Goal: Task Accomplishment & Management: Use online tool/utility

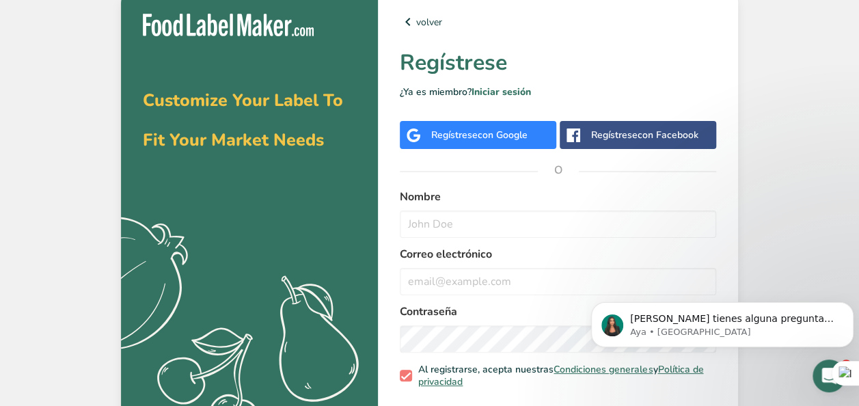
click at [482, 124] on div "Regístrese con Google" at bounding box center [478, 135] width 156 height 28
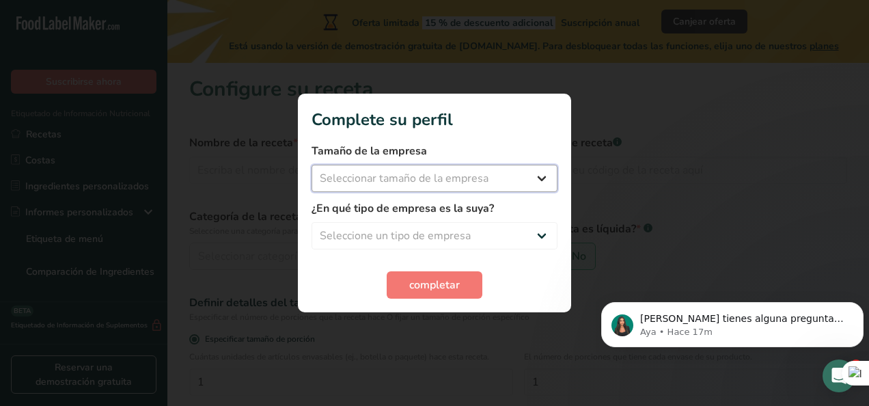
click at [481, 187] on select "Seleccionar tamaño de la empresa Menos de 10 empleados De 10 a 50 empleados De …" at bounding box center [435, 178] width 246 height 27
select select "1"
click at [312, 165] on select "Seleccionar tamaño de la empresa Menos de 10 empleados De 10 a 50 empleados De …" at bounding box center [435, 178] width 246 height 27
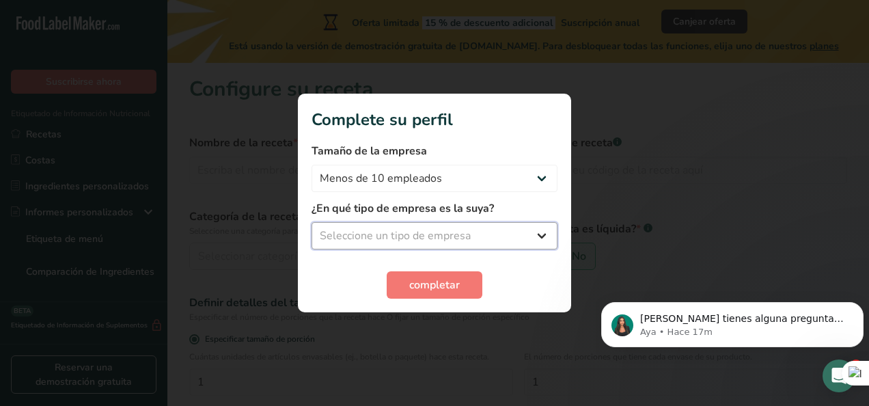
click at [469, 230] on select "Seleccione un tipo de empresa Fabricante de alimentos envasados Restaurante y c…" at bounding box center [435, 235] width 246 height 27
select select "1"
click at [312, 222] on select "Seleccione un tipo de empresa Fabricante de alimentos envasados Restaurante y c…" at bounding box center [435, 235] width 246 height 27
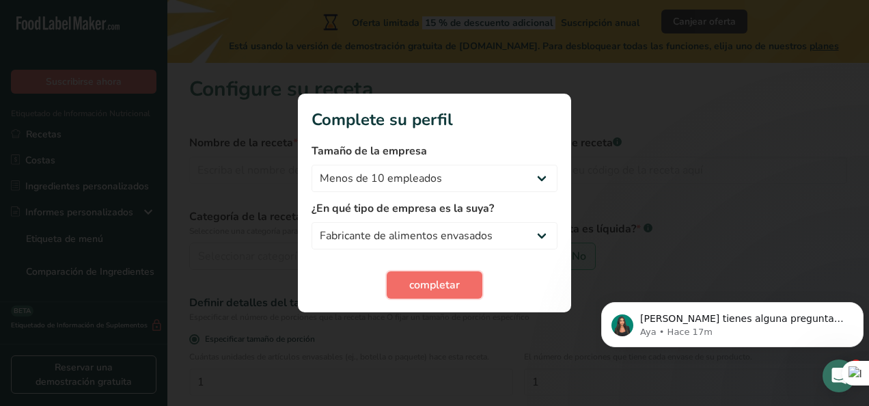
click at [443, 273] on button "completar" at bounding box center [435, 284] width 96 height 27
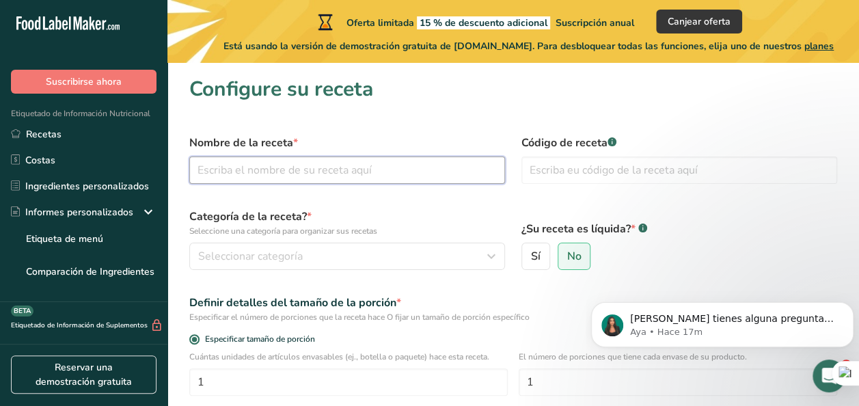
click at [367, 178] on input "text" at bounding box center [347, 169] width 316 height 27
type input "3"
type input "Espárragos en conserva"
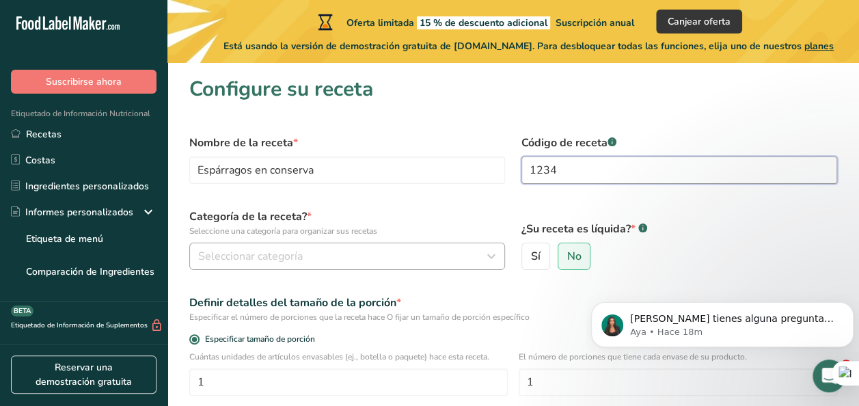
type input "1234"
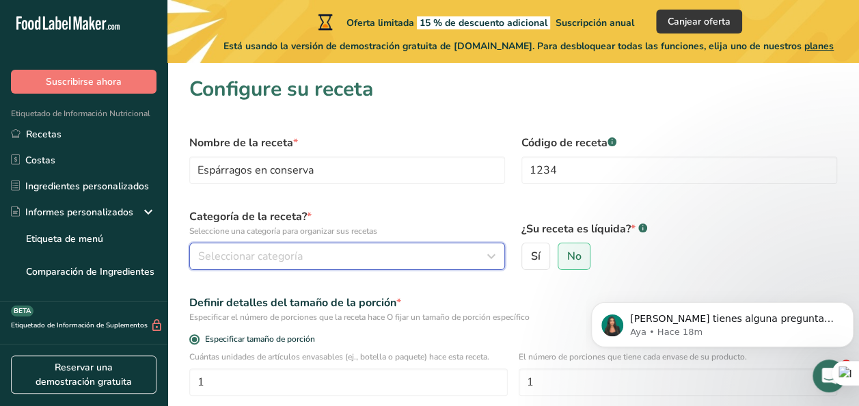
click at [294, 261] on span "Seleccionar categoría" at bounding box center [250, 256] width 105 height 16
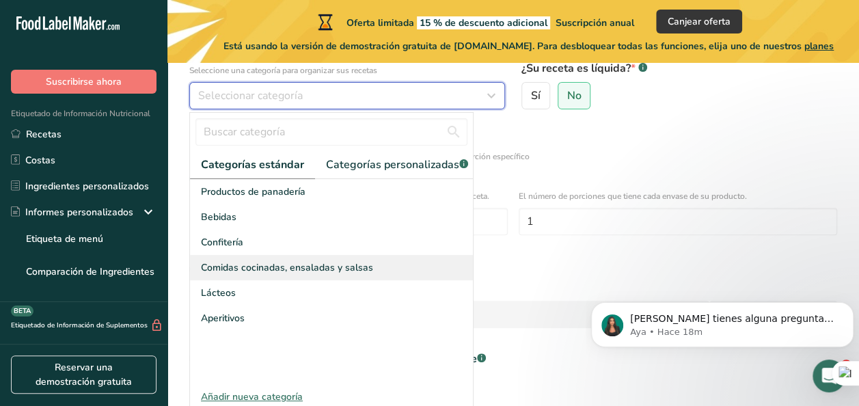
scroll to position [161, 0]
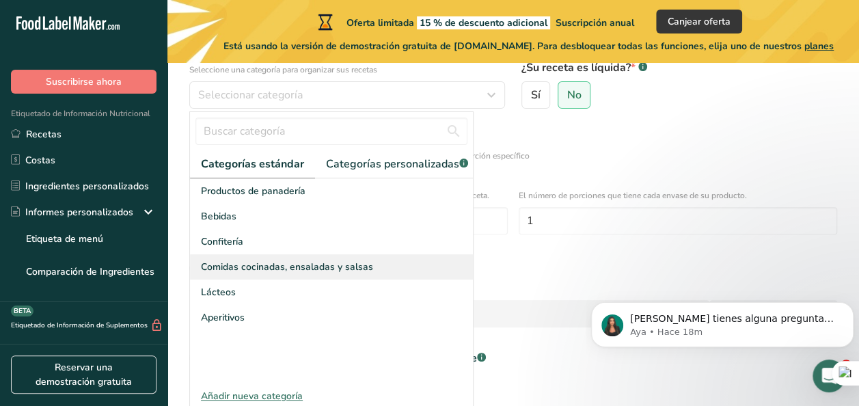
click at [321, 274] on span "Comidas cocinadas, ensaladas y salsas" at bounding box center [287, 267] width 172 height 14
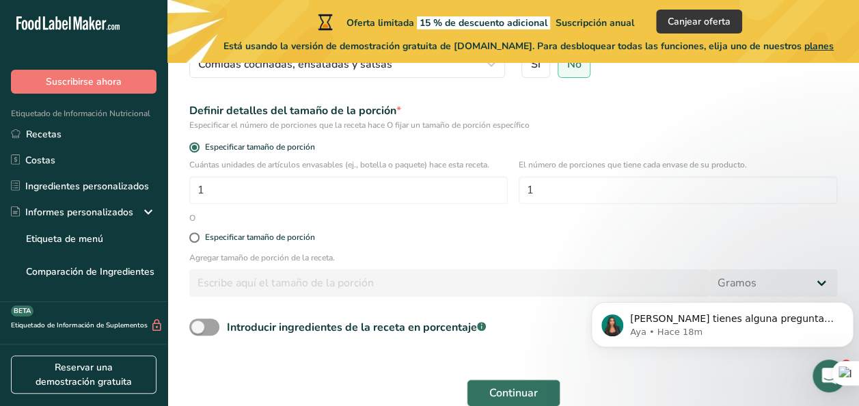
scroll to position [193, 0]
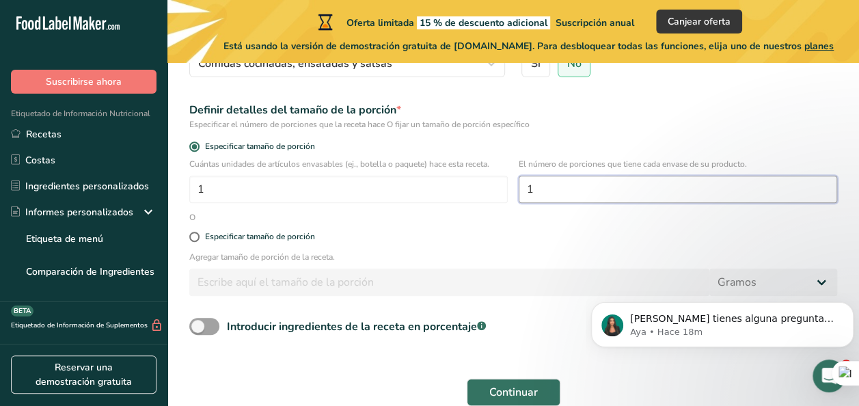
click at [567, 191] on input "1" at bounding box center [678, 189] width 318 height 27
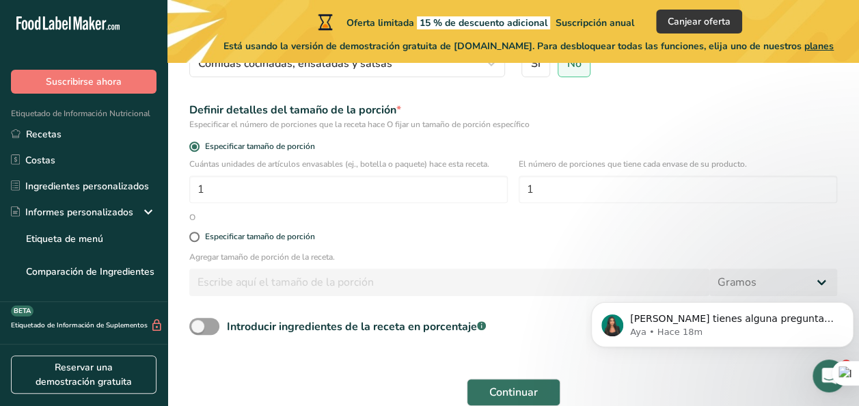
click at [563, 218] on form "Nombre de la receta * Espárragos en conserva Código de receta .a-a{fill:#347362…" at bounding box center [513, 174] width 664 height 480
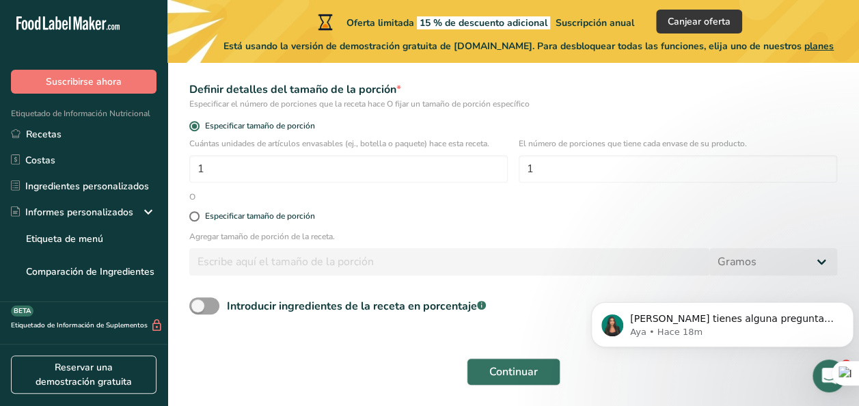
scroll to position [218, 0]
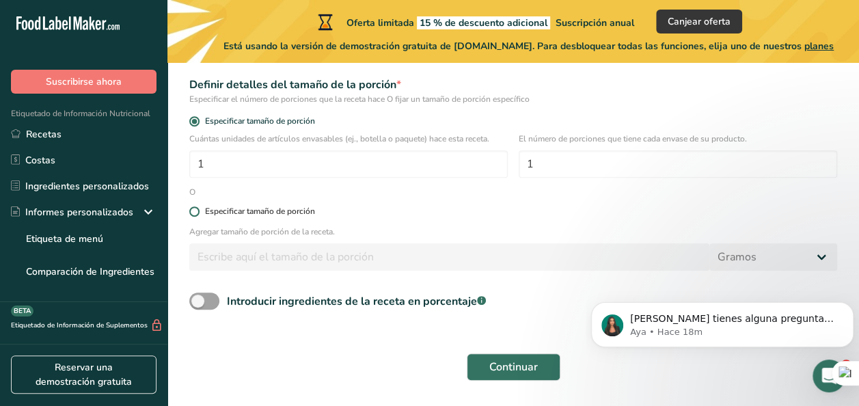
click at [318, 213] on label "Especificar tamaño de porción" at bounding box center [513, 211] width 648 height 10
click at [198, 213] on input "Especificar tamaño de porción" at bounding box center [193, 211] width 9 height 9
radio input "true"
radio input "false"
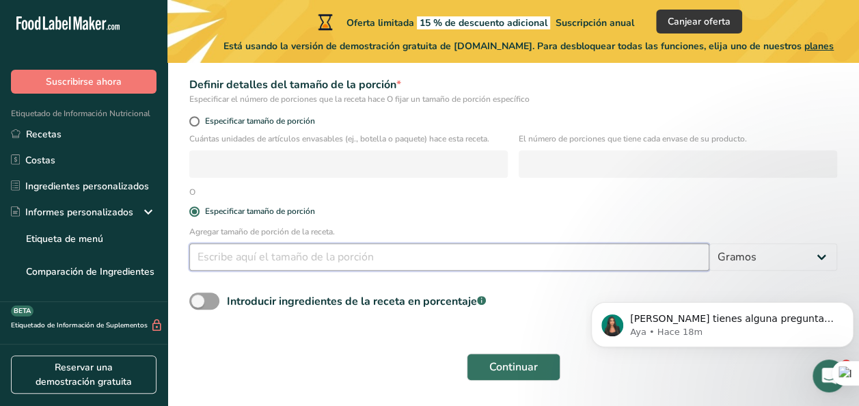
click at [359, 263] on input "number" at bounding box center [449, 256] width 520 height 27
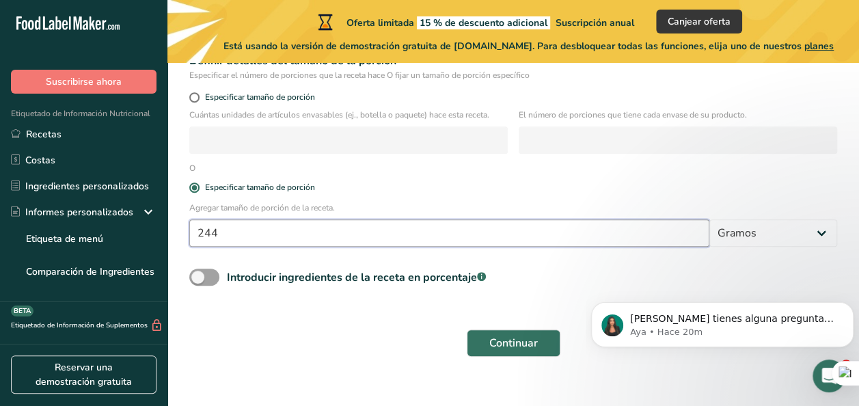
scroll to position [258, 0]
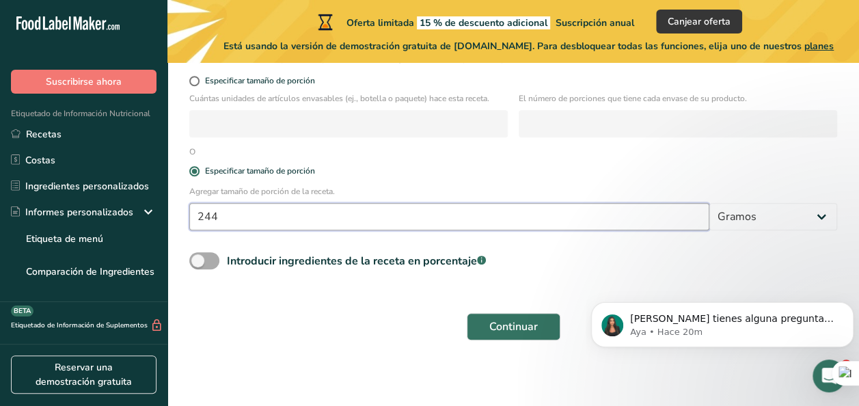
type input "244"
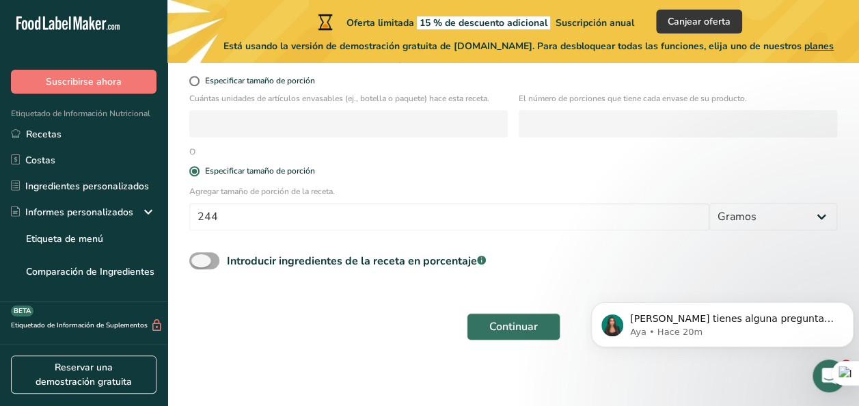
click at [195, 260] on span at bounding box center [204, 260] width 30 height 17
click at [195, 260] on input "Introducir ingredientes de la receta en porcentaje .a-a{fill:#347362;}.b-a{fill…" at bounding box center [193, 260] width 9 height 9
checkbox input "true"
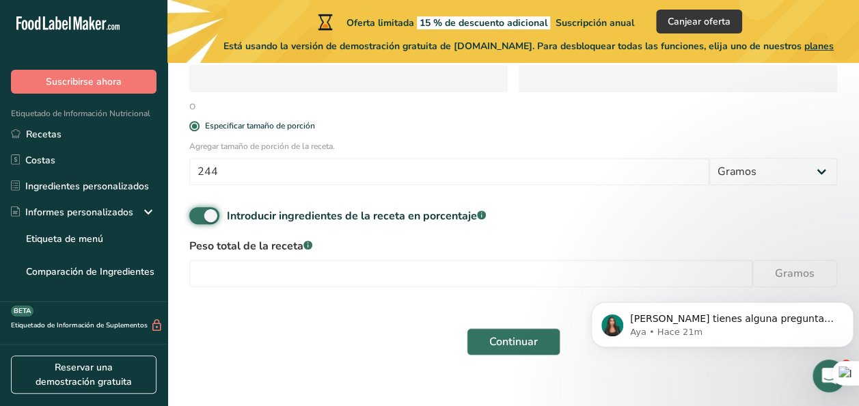
scroll to position [302, 0]
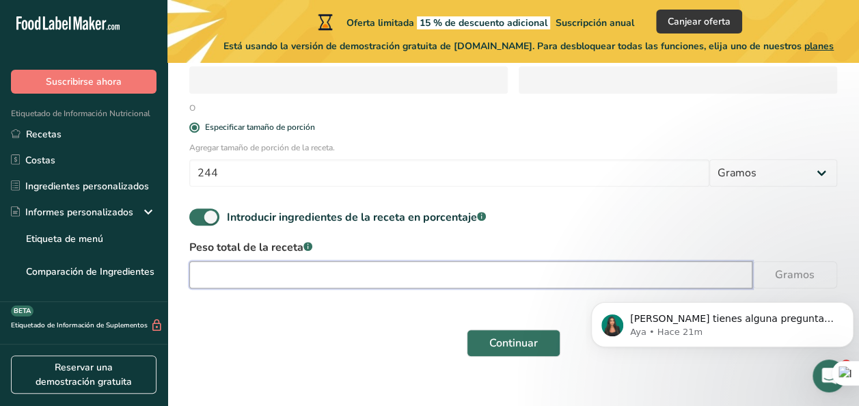
click at [325, 277] on input "number" at bounding box center [470, 274] width 563 height 27
type input "244"
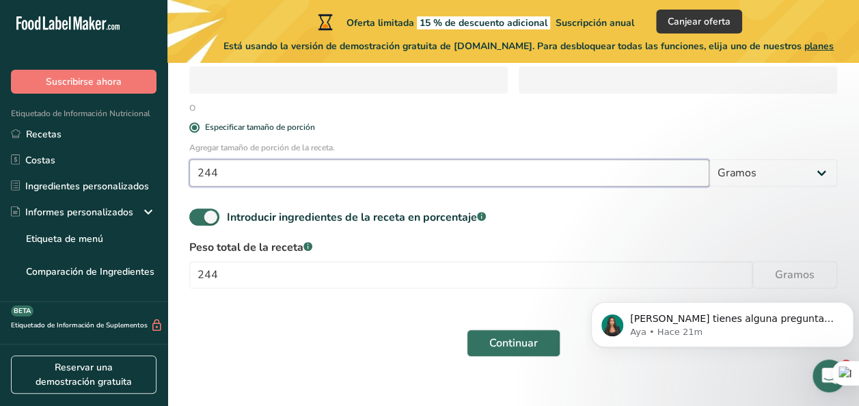
click at [374, 173] on input "244" at bounding box center [449, 172] width 520 height 27
type input "2"
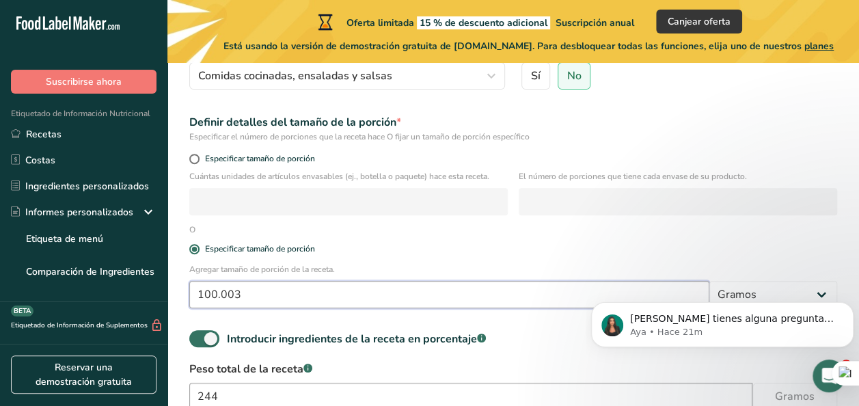
scroll to position [181, 0]
type input "100.003"
click at [251, 163] on span "Especificar tamaño de porción" at bounding box center [257, 158] width 115 height 10
click at [198, 163] on input "Especificar tamaño de porción" at bounding box center [193, 158] width 9 height 9
radio input "true"
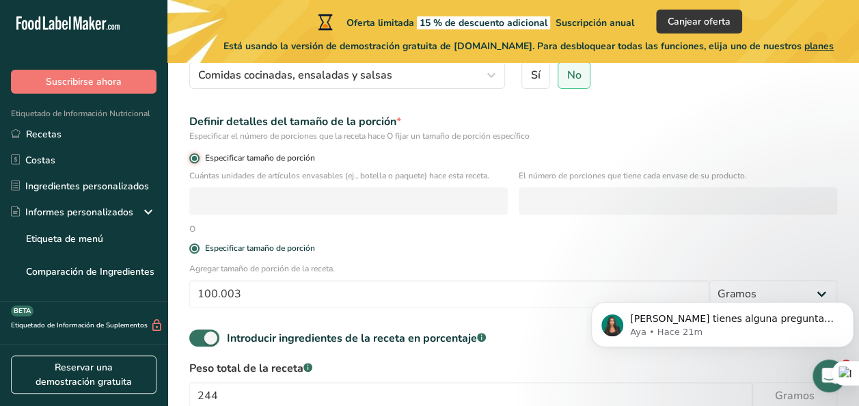
radio input "false"
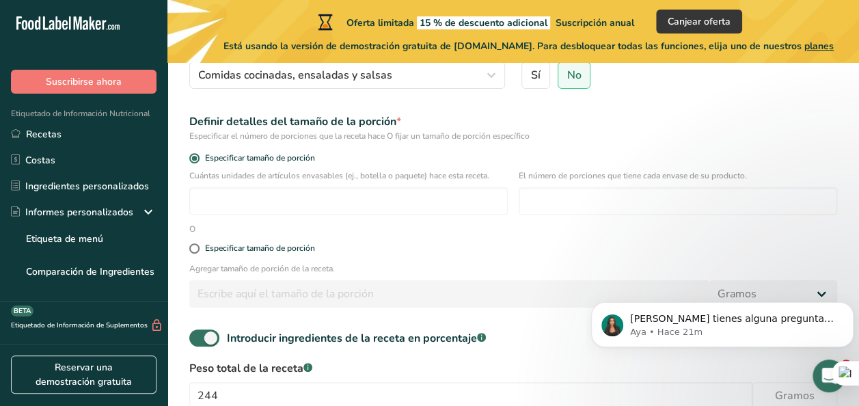
click at [230, 151] on div "Especificar tamaño de porción" at bounding box center [513, 159] width 664 height 19
click at [231, 159] on span "Especificar tamaño de porción" at bounding box center [257, 158] width 115 height 10
click at [198, 159] on input "Especificar tamaño de porción" at bounding box center [193, 158] width 9 height 9
click at [231, 247] on div "Especificar tamaño de porción" at bounding box center [260, 248] width 110 height 10
click at [198, 247] on input "Especificar tamaño de porción" at bounding box center [193, 248] width 9 height 9
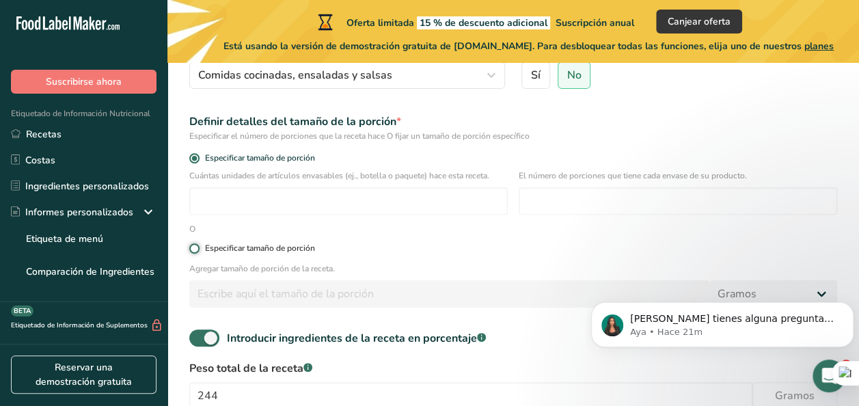
radio input "true"
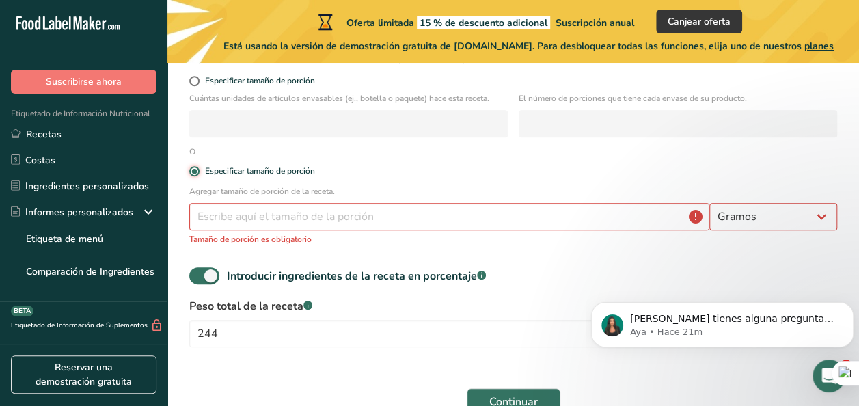
scroll to position [260, 0]
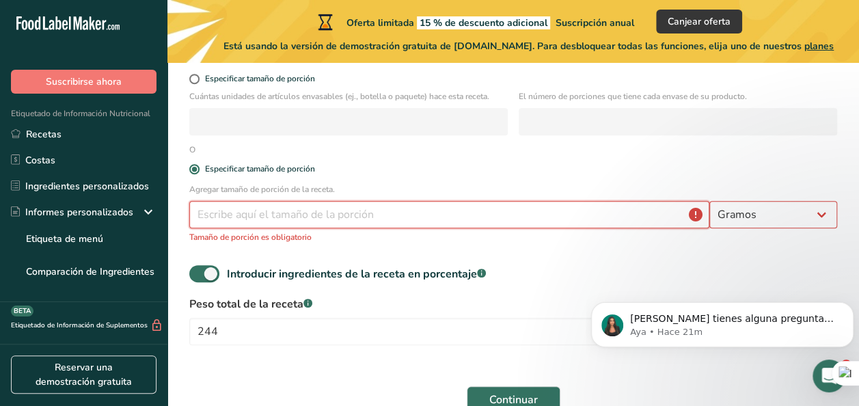
click at [340, 218] on input "number" at bounding box center [449, 214] width 520 height 27
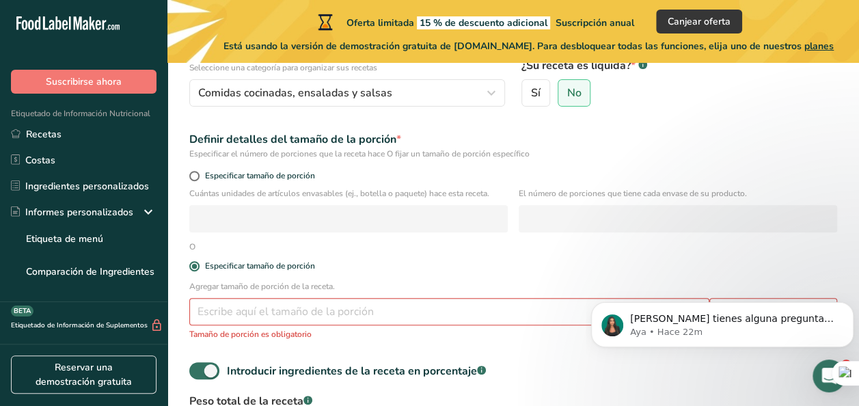
click at [295, 182] on div "Especificar tamaño de porción" at bounding box center [513, 177] width 664 height 19
click at [282, 177] on span "Especificar tamaño de porción" at bounding box center [257, 176] width 115 height 10
click at [198, 177] on input "Especificar tamaño de porción" at bounding box center [193, 176] width 9 height 9
radio input "true"
radio input "false"
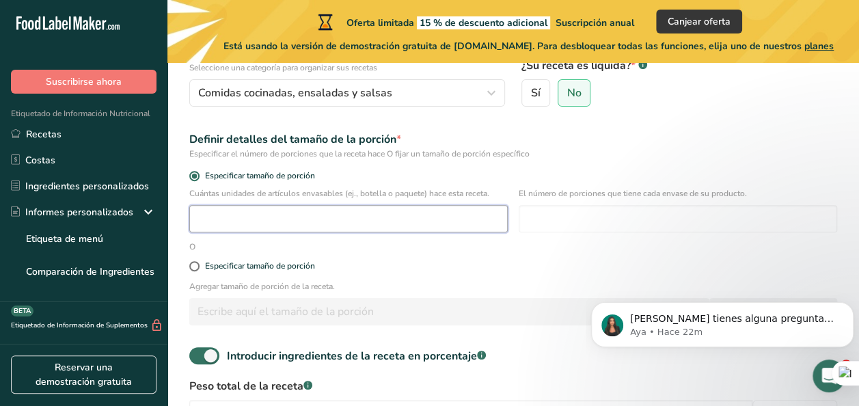
click at [294, 224] on input "number" at bounding box center [348, 218] width 318 height 27
type input "1"
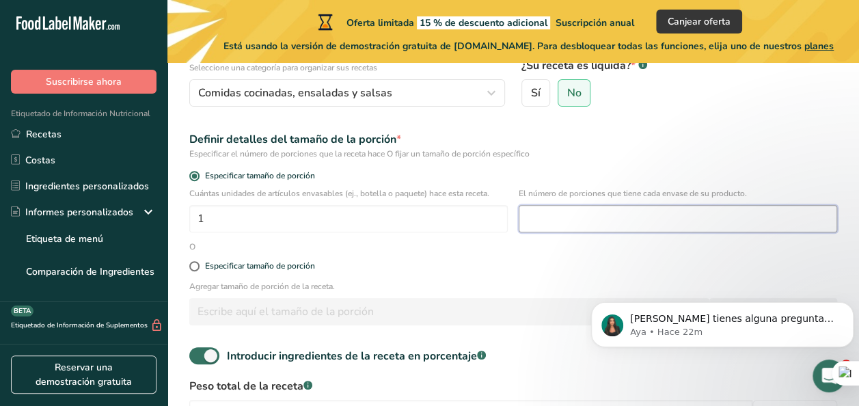
click at [588, 209] on input "number" at bounding box center [678, 218] width 318 height 27
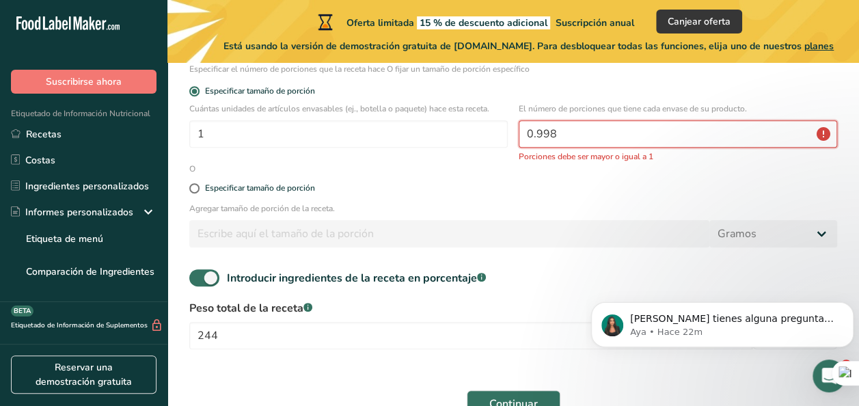
scroll to position [247, 0]
type input "0"
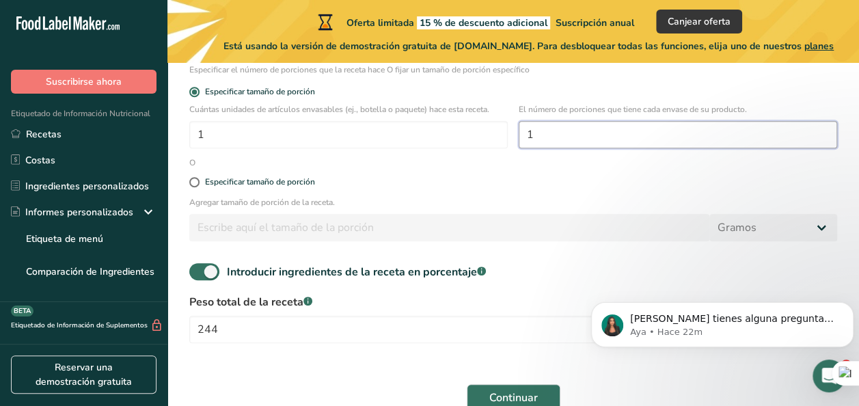
scroll to position [318, 0]
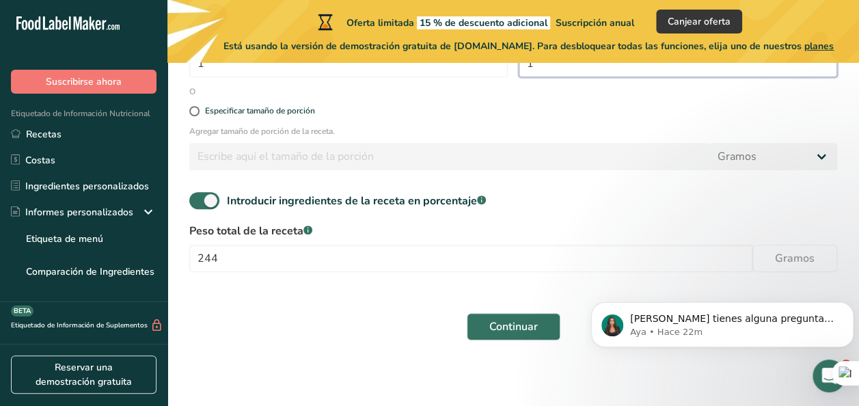
type input "1"
click at [605, 197] on div "Introducir ingredientes de la receta en porcentaje .a-a{fill:#347362;}.b-a{fill…" at bounding box center [513, 206] width 664 height 28
click at [511, 321] on span "Continuar" at bounding box center [513, 326] width 49 height 16
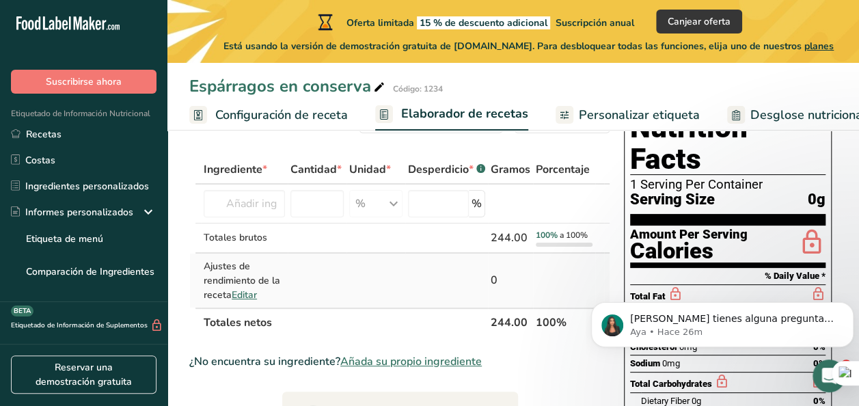
scroll to position [57, 0]
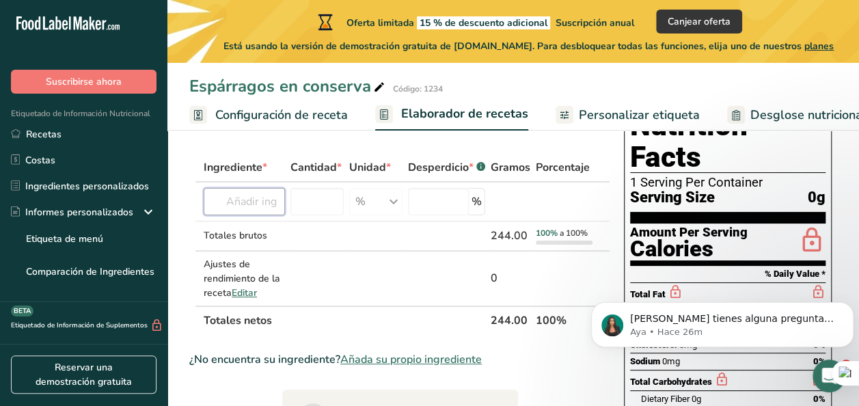
drag, startPoint x: 271, startPoint y: 208, endPoint x: 366, endPoint y: 42, distance: 191.0
click at [366, 42] on main "Oferta limitada 15 % de descuento adicional Suscripción anual Canjear oferta Es…" at bounding box center [429, 395] width 859 height 904
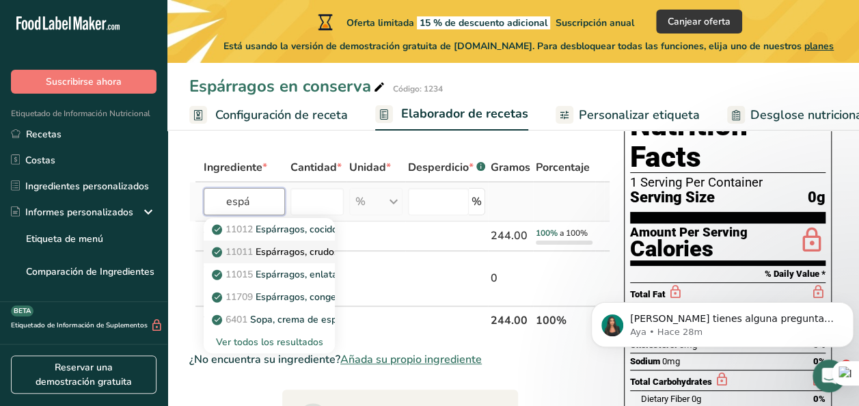
type input "espá"
click at [277, 254] on p "11011 Espárragos, crudos" at bounding box center [277, 252] width 124 height 14
type input "Asparagus, raw"
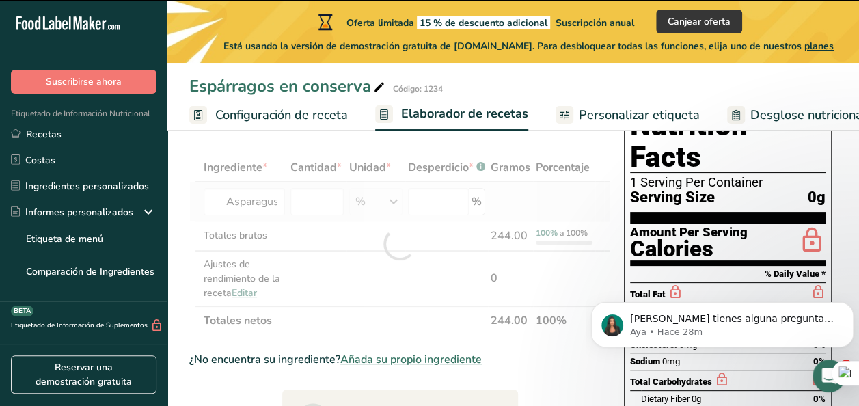
type input "0"
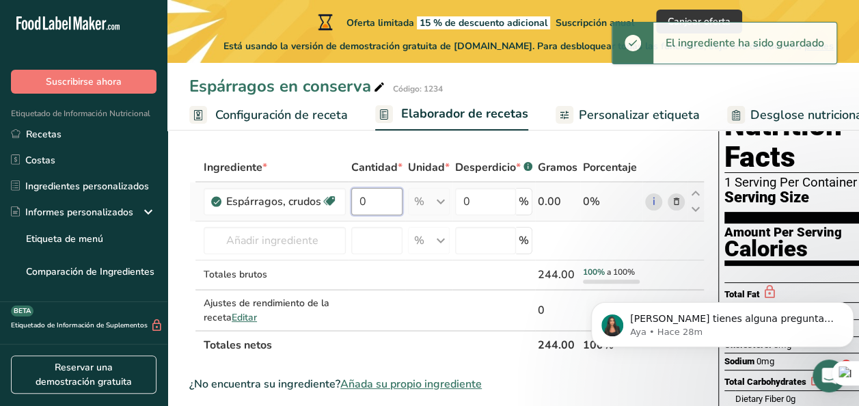
click at [376, 206] on input "0" at bounding box center [376, 201] width 51 height 27
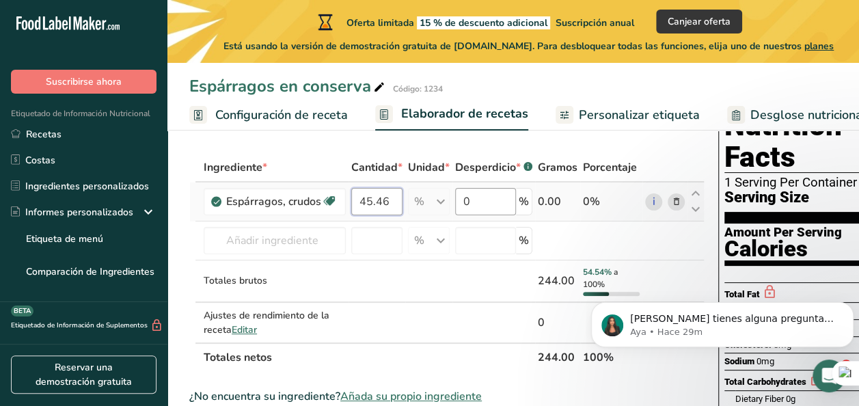
type input "45.46"
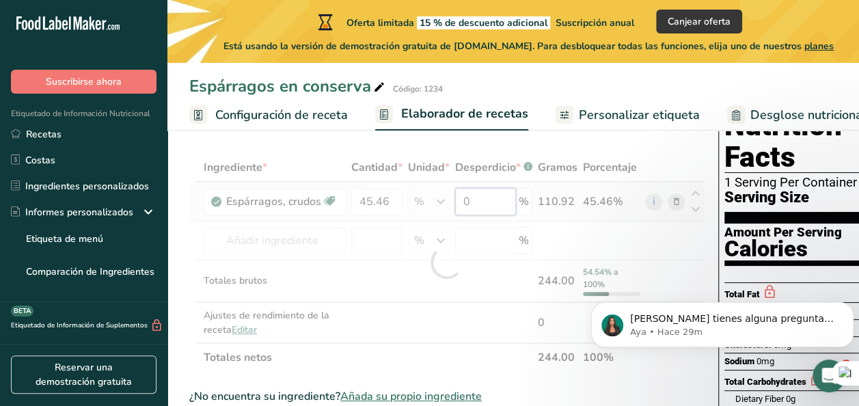
click at [489, 203] on div "Ingrediente * Cantidad * Unidad * Desperdicio * .a-a{fill:#347362;}.b-a{fill:#f…" at bounding box center [446, 262] width 515 height 219
click at [351, 280] on div "Ingrediente * Cantidad * Unidad * Desperdicio * .a-a{fill:#347362;}.b-a{fill:#f…" at bounding box center [446, 262] width 515 height 219
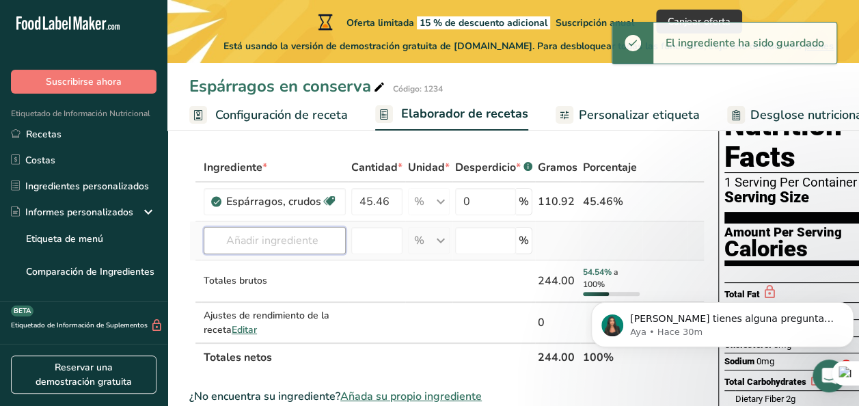
click at [294, 241] on input "text" at bounding box center [275, 240] width 142 height 27
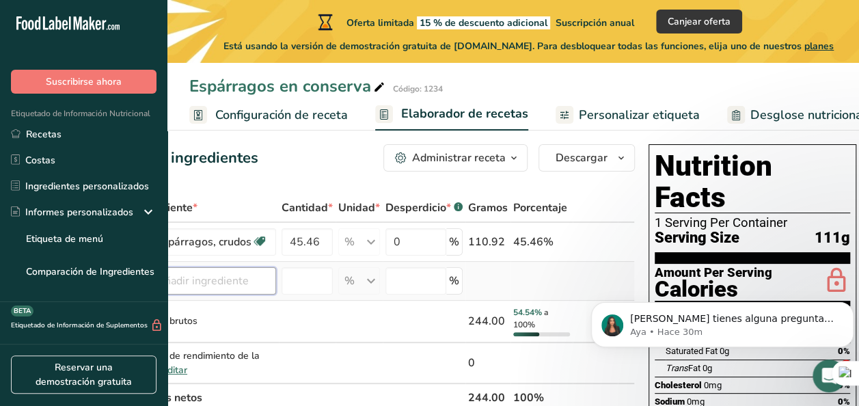
scroll to position [15, 0]
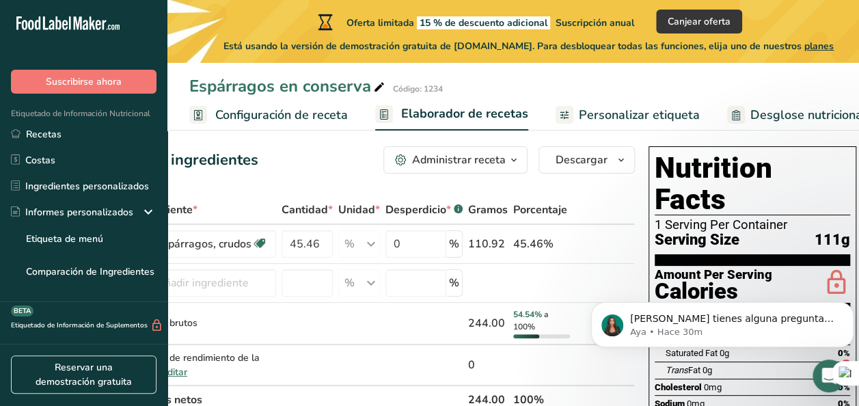
click at [709, 232] on span "Serving Size" at bounding box center [697, 240] width 85 height 17
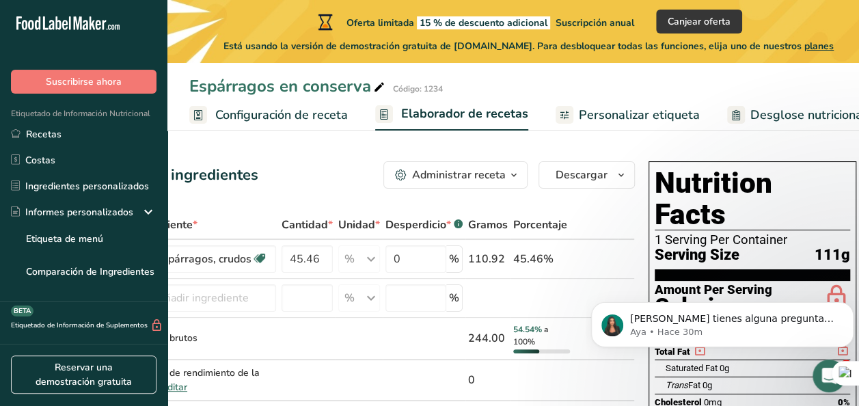
scroll to position [0, 0]
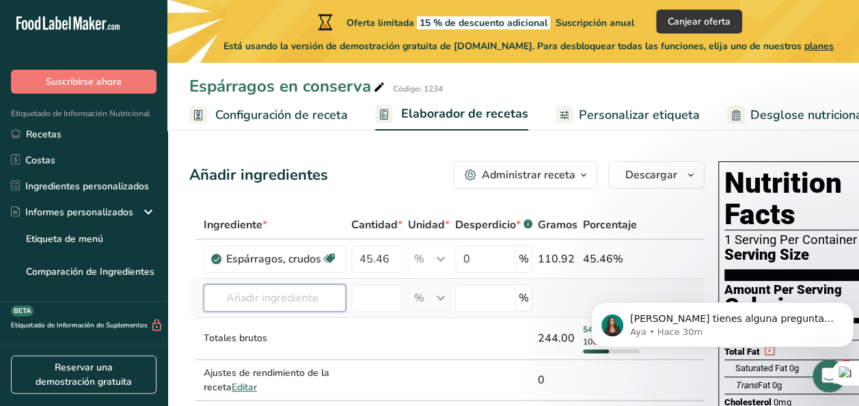
click at [249, 302] on input "text" at bounding box center [275, 297] width 142 height 27
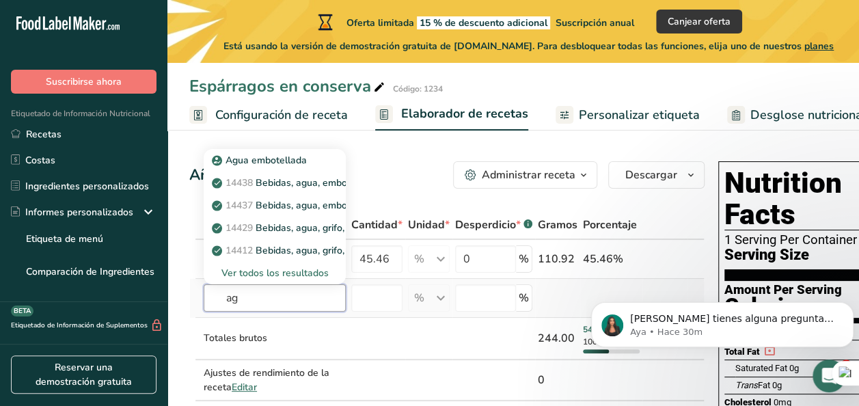
type input "a"
type input "sal"
click at [307, 159] on div "2047 sal, mesa" at bounding box center [264, 160] width 98 height 14
type input "Salt, table"
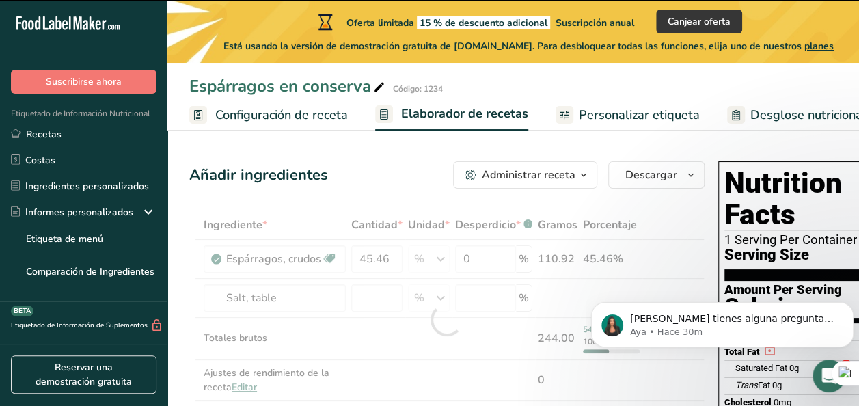
type input "0"
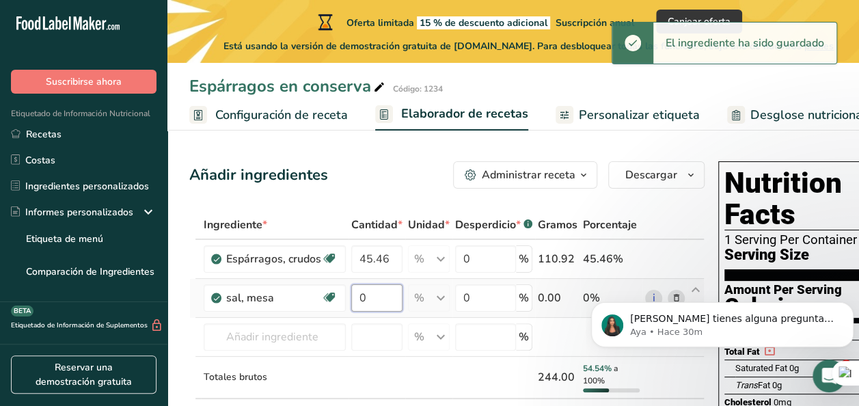
click at [383, 297] on input "0" at bounding box center [376, 297] width 51 height 27
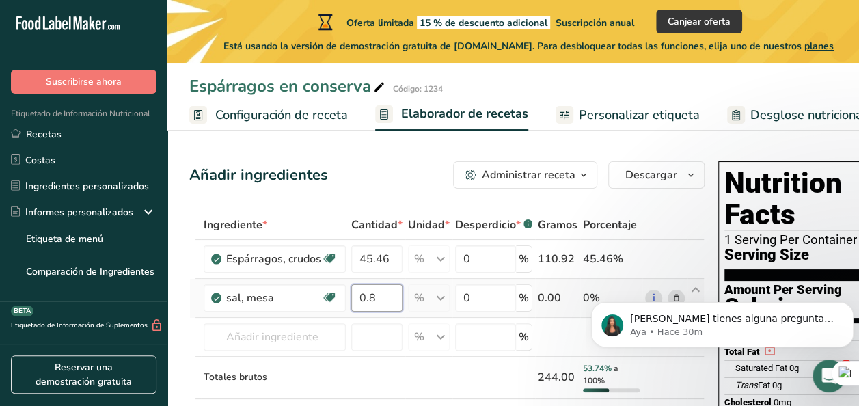
type input "0.8"
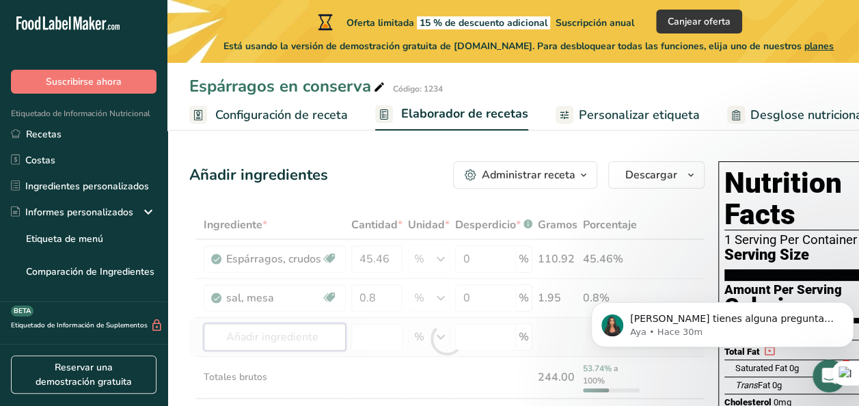
click at [332, 343] on div "Ingrediente * Cantidad * Unidad * Desperdicio * .a-a{fill:#347362;}.b-a{fill:#f…" at bounding box center [446, 339] width 515 height 258
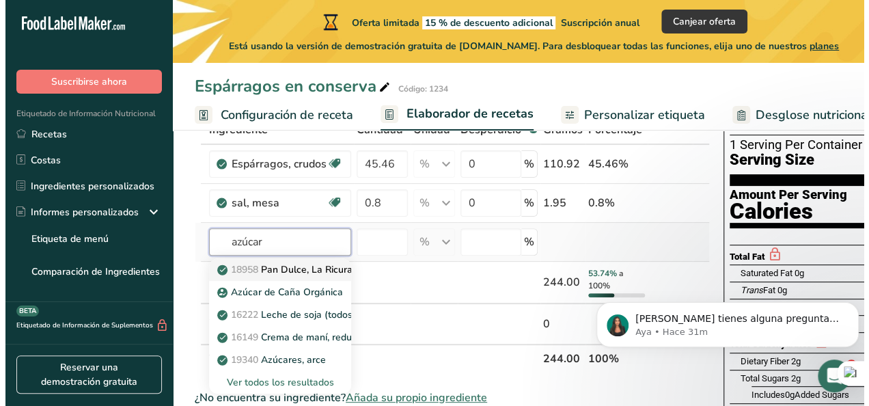
scroll to position [98, 0]
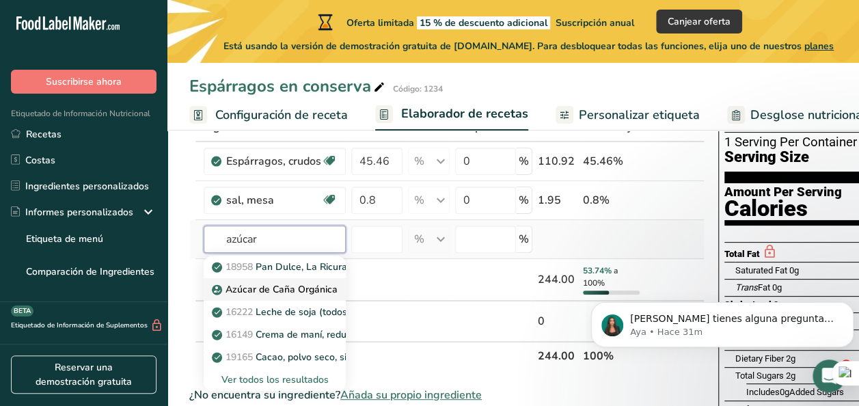
type input "azúcar"
click at [289, 290] on p "Azúcar de Caña Orgánica" at bounding box center [276, 289] width 123 height 14
type input "Organic Cane Sugar"
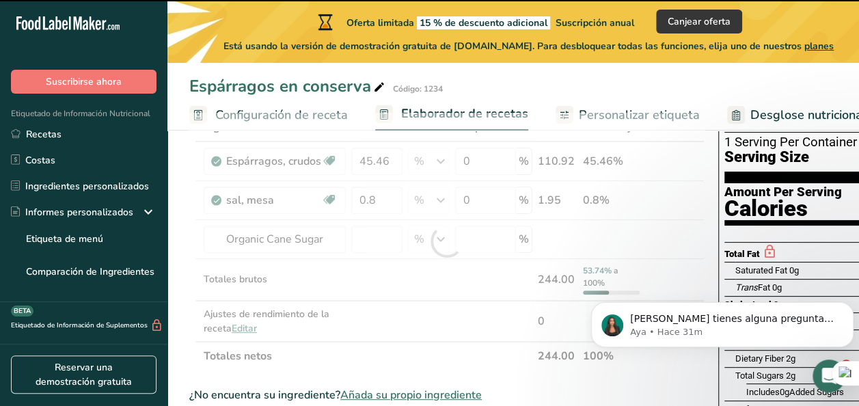
type input "0"
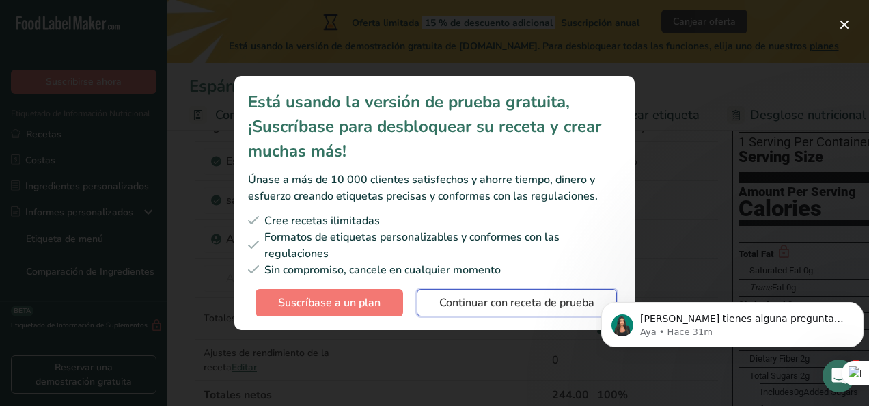
click at [473, 296] on span "Continuar con receta de prueba" at bounding box center [516, 302] width 155 height 16
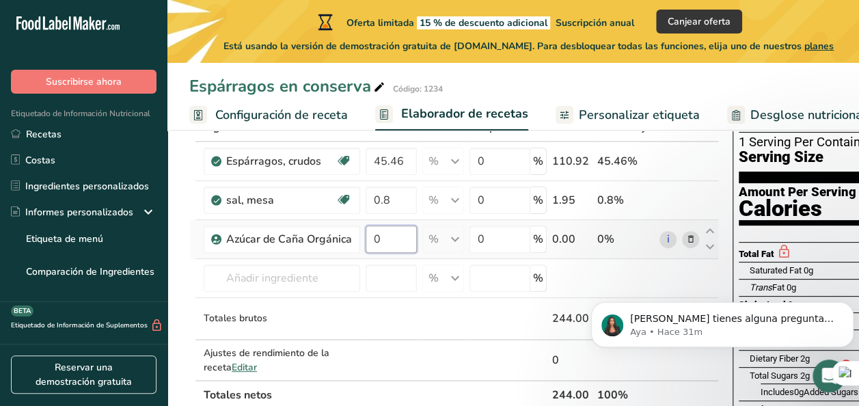
click at [398, 233] on input "0" at bounding box center [391, 238] width 51 height 27
type input "0.27"
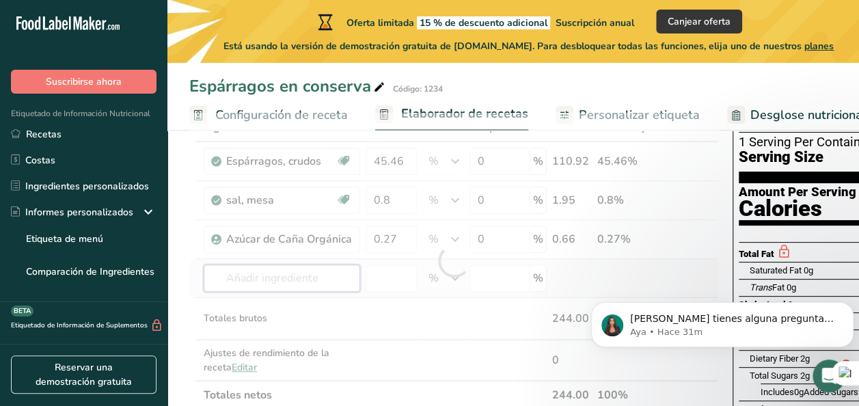
click at [310, 279] on div "Ingrediente * Cantidad * Unidad * Desperdicio * .a-a{fill:#347362;}.b-a{fill:#f…" at bounding box center [454, 261] width 530 height 297
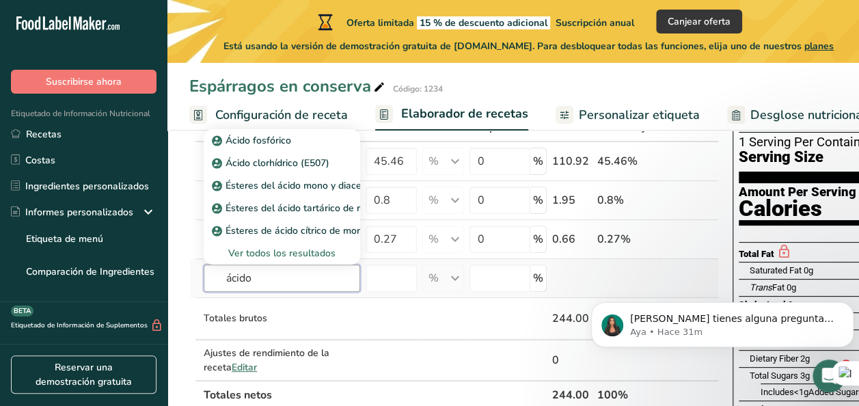
type input "ácido"
click at [297, 246] on div "Ver todos los resultados" at bounding box center [282, 253] width 135 height 14
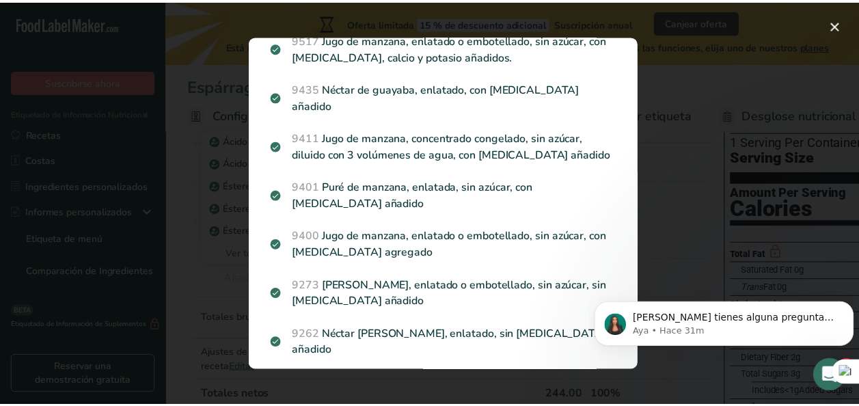
scroll to position [1999, 0]
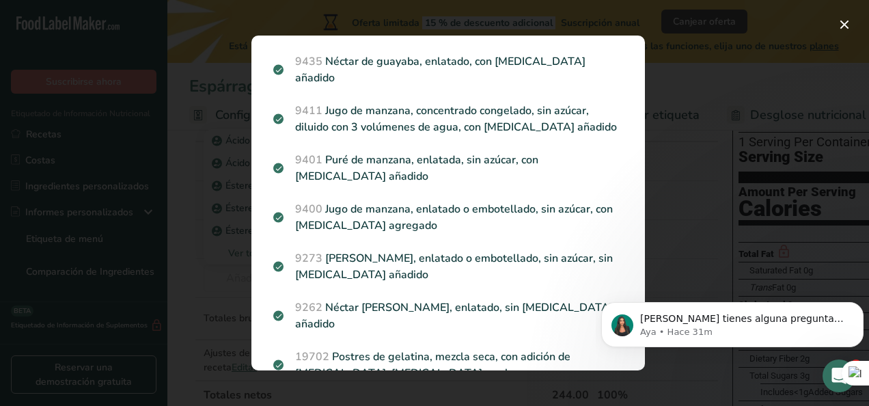
click at [668, 160] on div "Search results modal" at bounding box center [434, 203] width 869 height 406
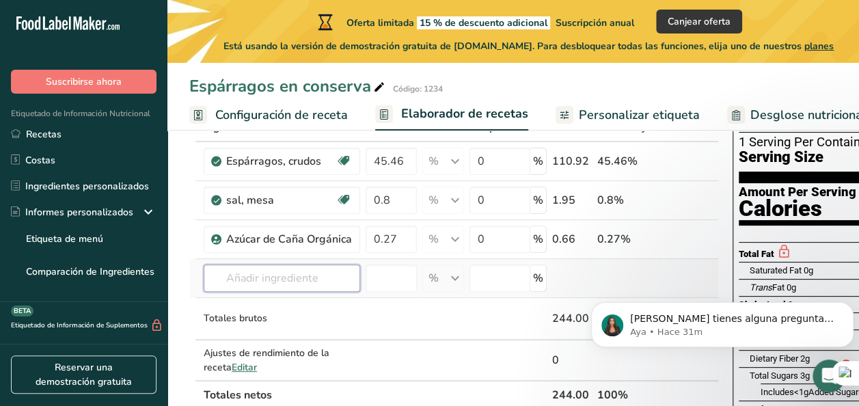
click at [257, 273] on input "text" at bounding box center [282, 277] width 156 height 27
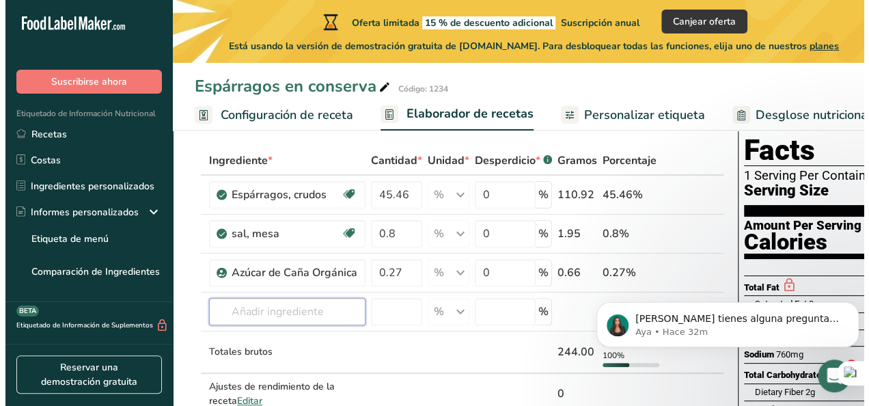
scroll to position [63, 0]
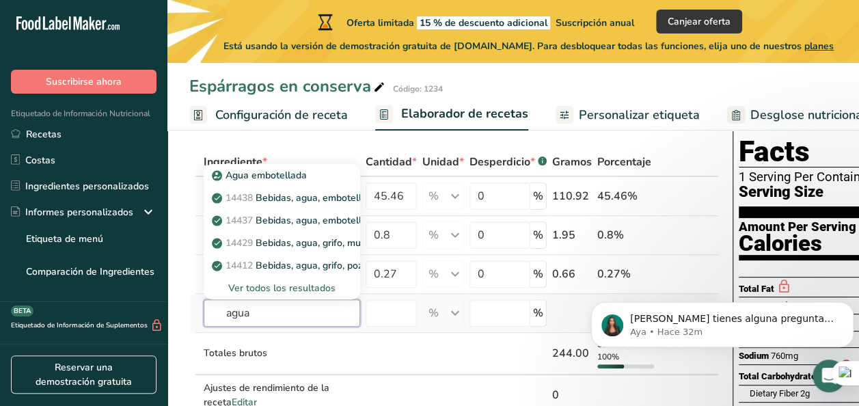
type input "agua"
click at [258, 285] on div "Ver todos los resultados" at bounding box center [282, 288] width 135 height 14
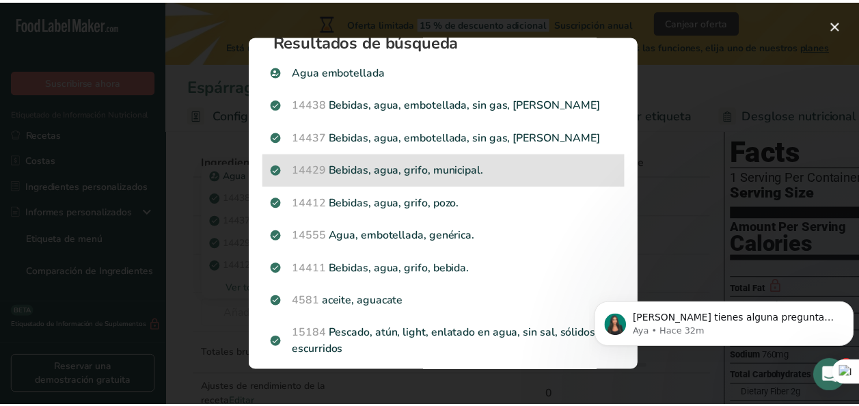
scroll to position [0, 0]
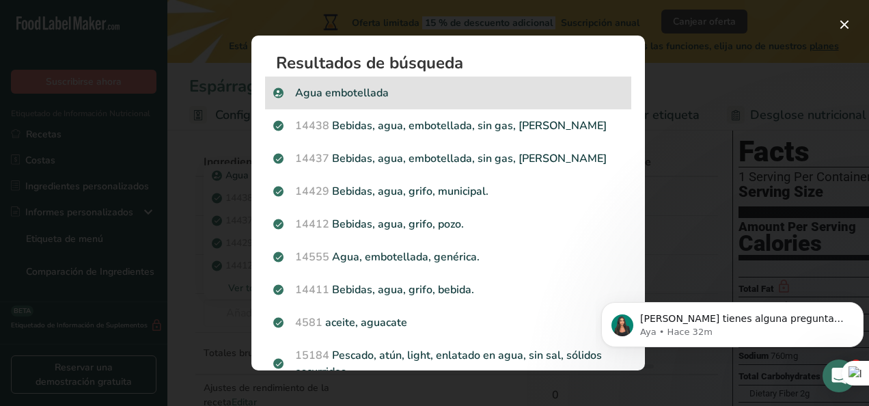
click at [483, 95] on p "Agua embotellada" at bounding box center [448, 93] width 350 height 16
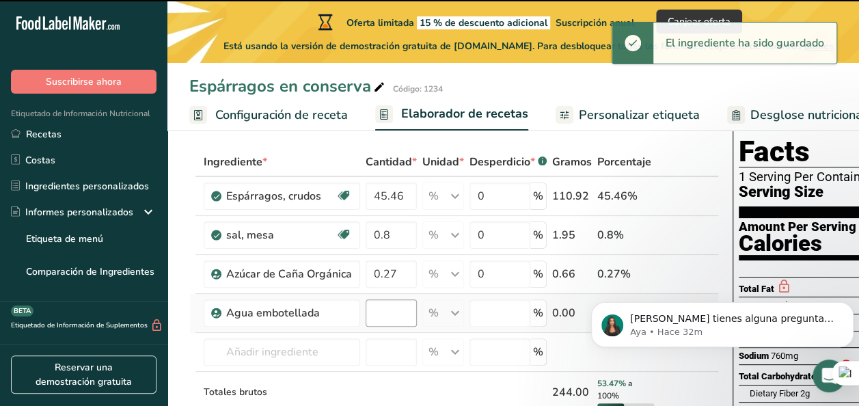
type input "0"
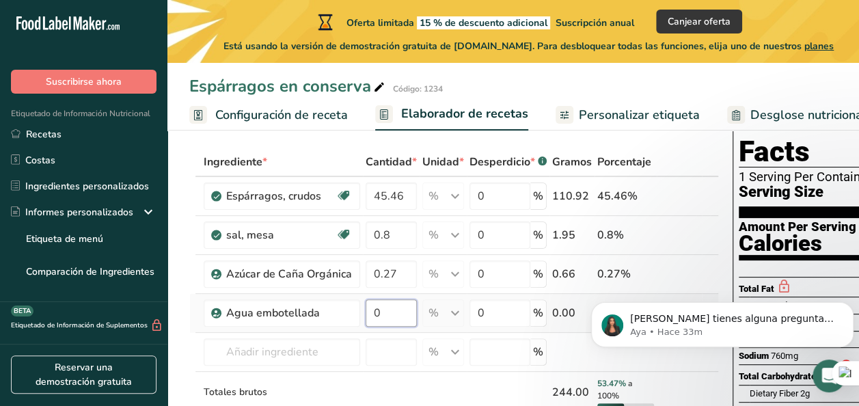
click at [380, 307] on input "0" at bounding box center [391, 312] width 51 height 27
type input "53.44"
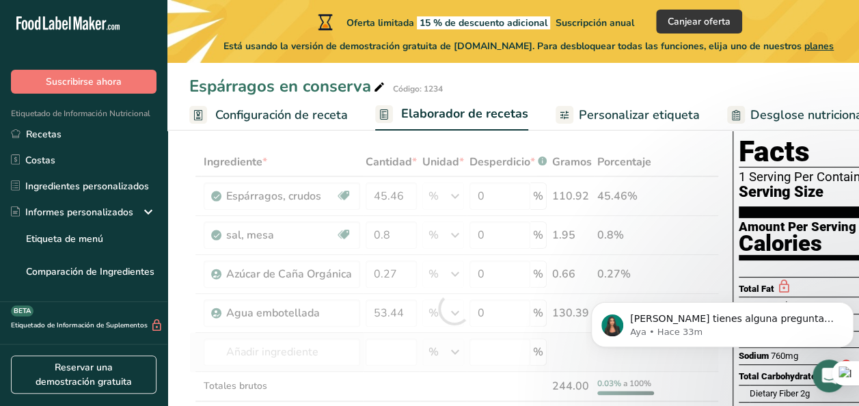
click at [417, 335] on div "Ingrediente * Cantidad * Unidad * Desperdicio * .a-a{fill:#347362;}.b-a{fill:#f…" at bounding box center [454, 309] width 530 height 323
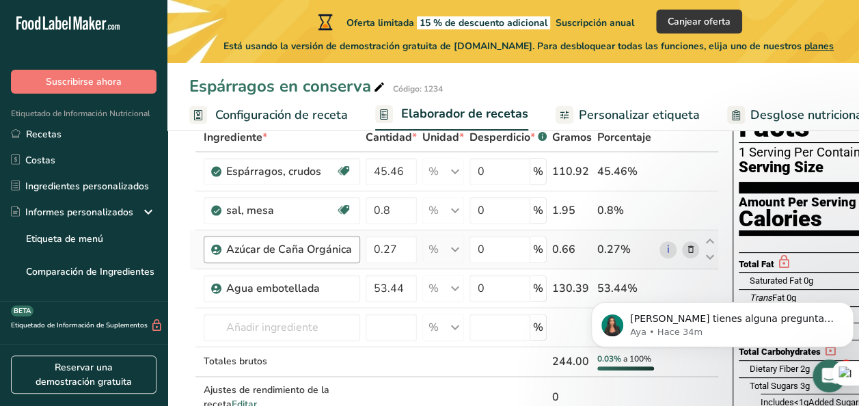
scroll to position [89, 0]
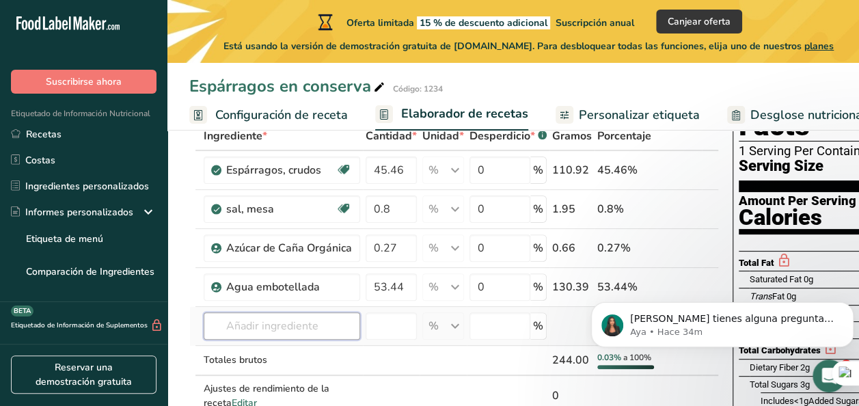
click at [319, 319] on input "text" at bounding box center [282, 325] width 156 height 27
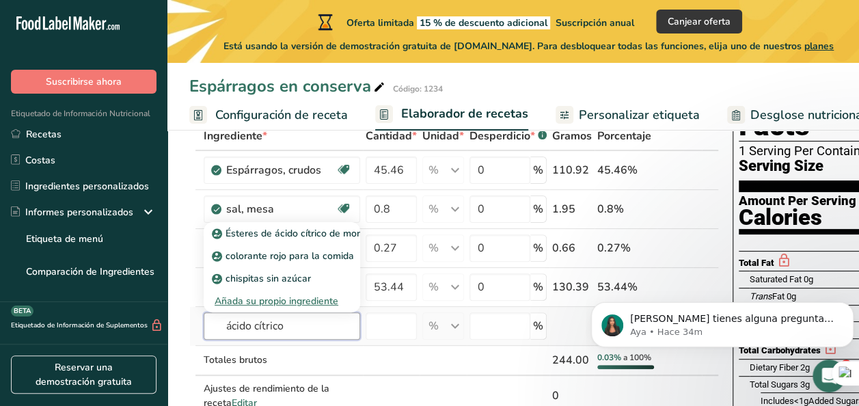
type input "ácido cítrico"
click at [302, 301] on div "Añada su propio ingrediente" at bounding box center [282, 301] width 135 height 14
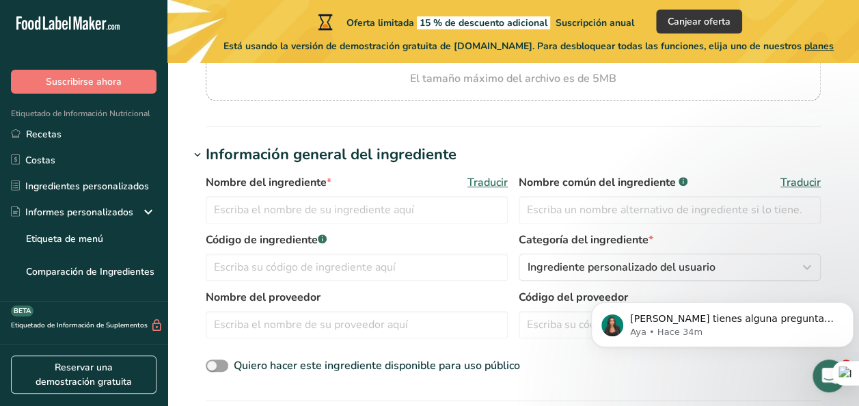
scroll to position [204, 0]
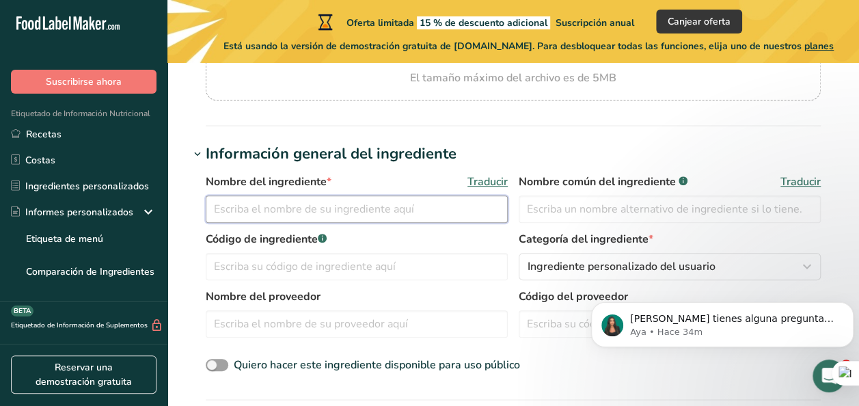
click at [332, 217] on input "text" at bounding box center [357, 208] width 302 height 27
type input "ácido cítrico"
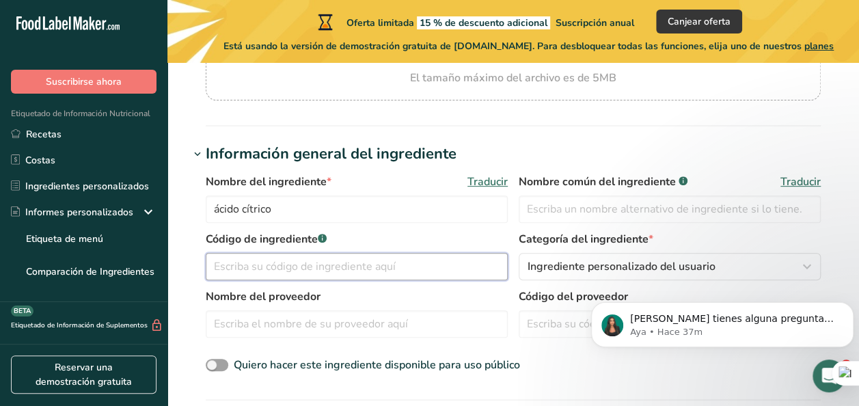
click at [348, 268] on input "text" at bounding box center [357, 266] width 302 height 27
type input "E"
type input "E330"
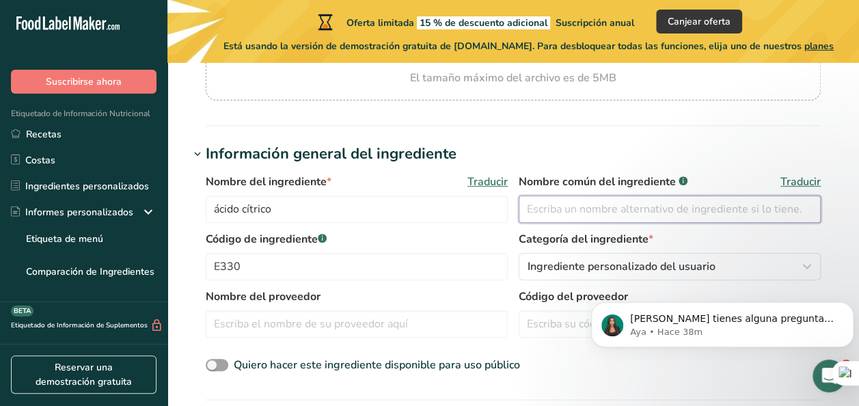
click at [575, 202] on input "text" at bounding box center [670, 208] width 302 height 27
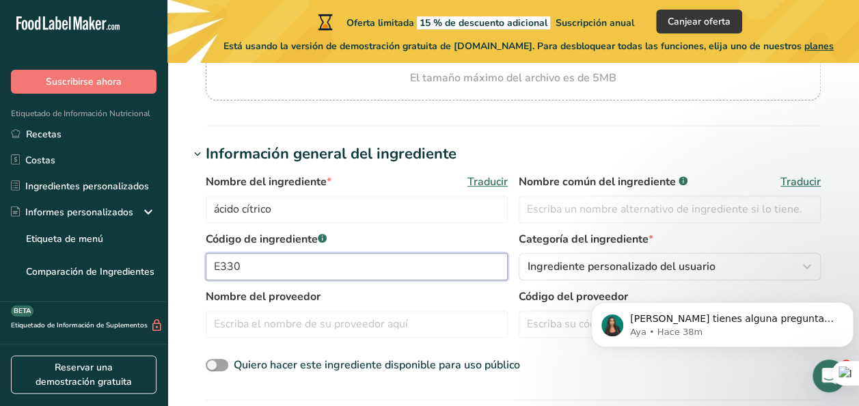
drag, startPoint x: 292, startPoint y: 273, endPoint x: 195, endPoint y: 277, distance: 97.1
click at [195, 277] on div "Nombre del ingrediente * Traducir ácido cítrico Nombre común del ingrediente .a…" at bounding box center [513, 273] width 648 height 217
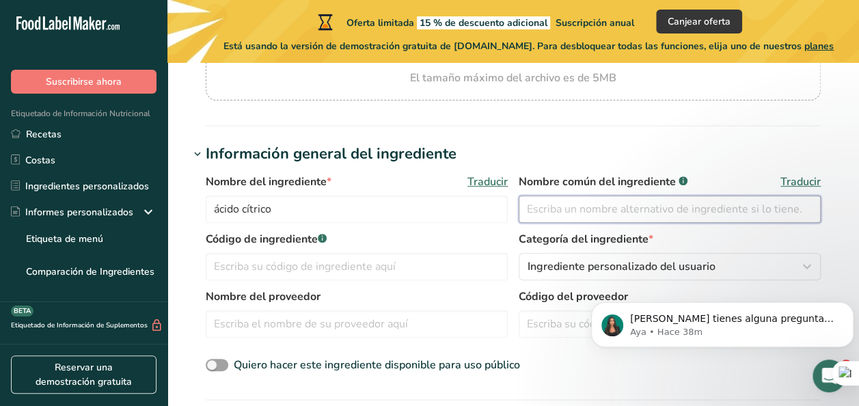
click at [547, 209] on input "text" at bounding box center [670, 208] width 302 height 27
paste input "E330"
type input "E330"
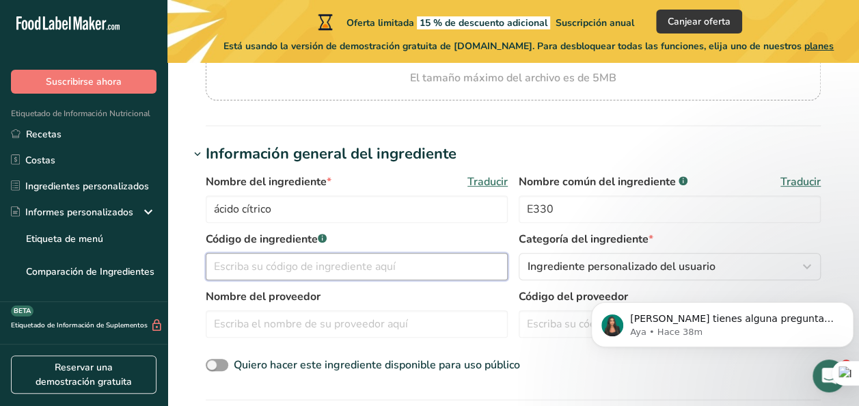
click at [381, 270] on input "text" at bounding box center [357, 266] width 302 height 27
type input "4"
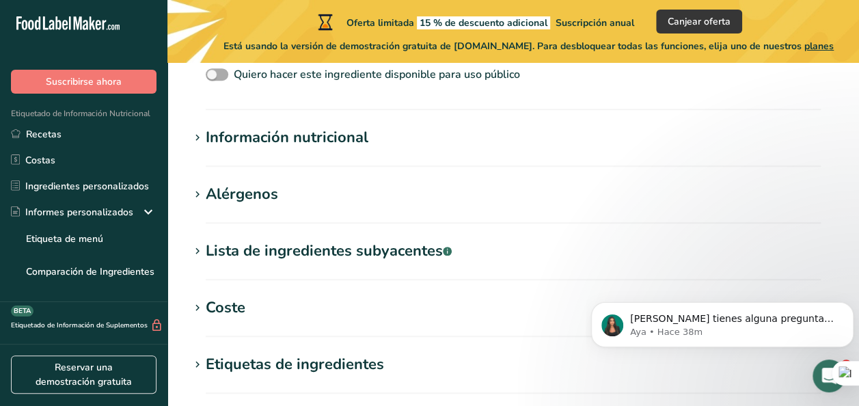
scroll to position [497, 0]
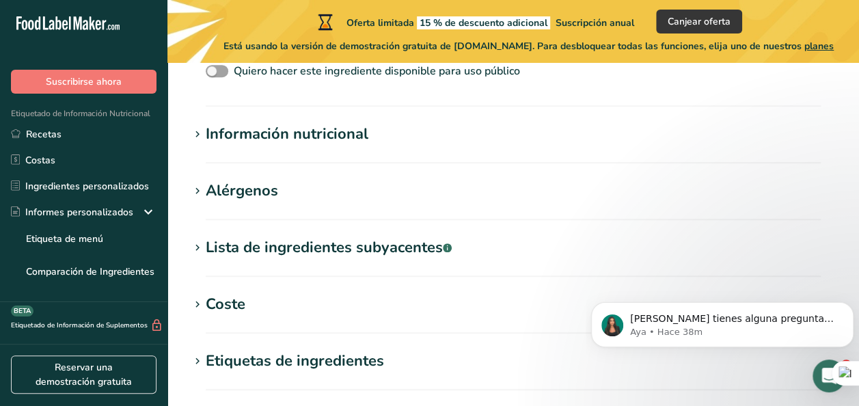
type input "5949"
click at [328, 149] on section "Información nutricional Tamaño de la porción .a-a{fill:#347362;}.b-a{fill:#fff;…" at bounding box center [513, 143] width 648 height 40
click at [306, 135] on div "Información nutricional" at bounding box center [287, 134] width 163 height 23
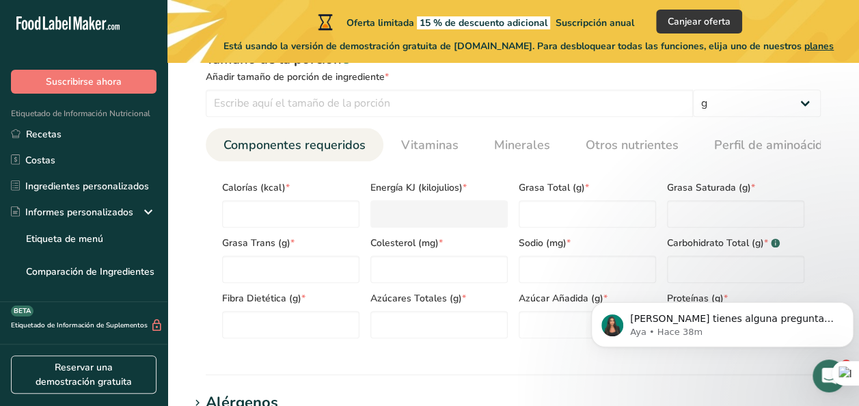
scroll to position [603, 0]
click at [324, 217] on input "number" at bounding box center [290, 213] width 137 height 27
type input "0"
type KJ "0"
type input "0"
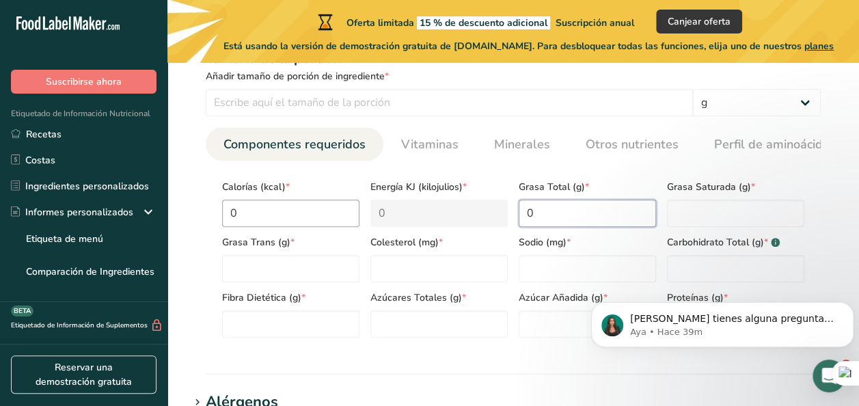
type Fat "0"
type input "0"
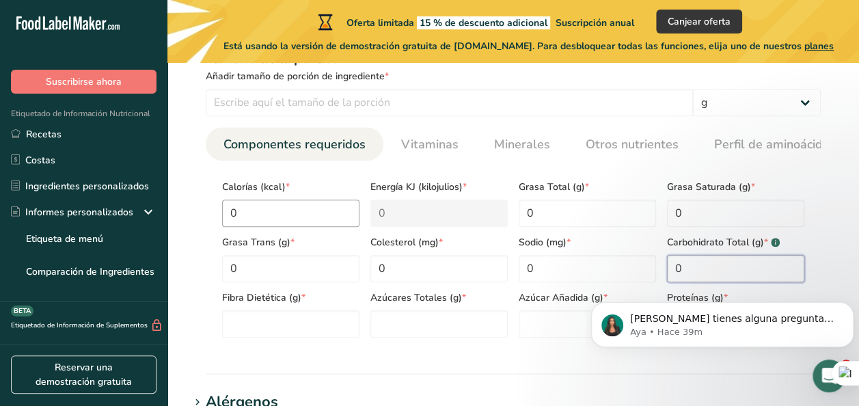
type Carbohydrates "0"
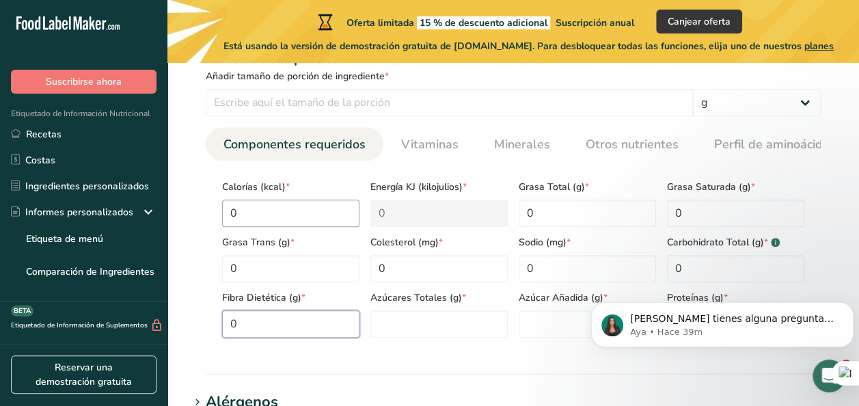
type Fiber "0"
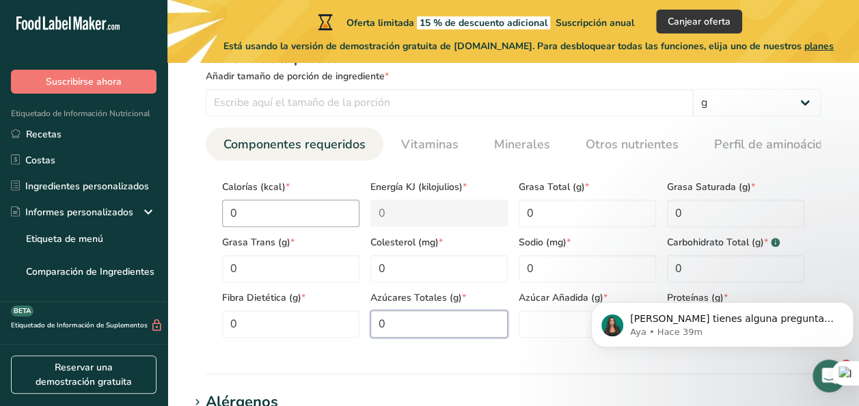
type Sugars "0"
type input "0"
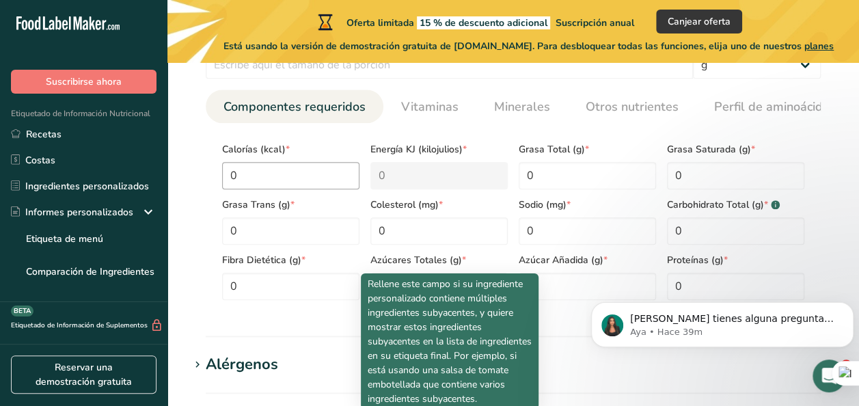
scroll to position [679, 0]
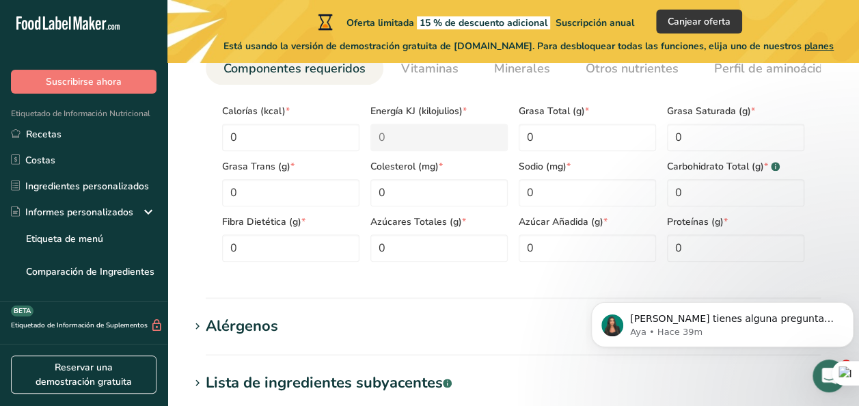
click at [321, 301] on section "Añadir nuevo ingrediente Volver a la receta Hoja de datos del ingrediente .a-a{…" at bounding box center [512, 72] width 691 height 1376
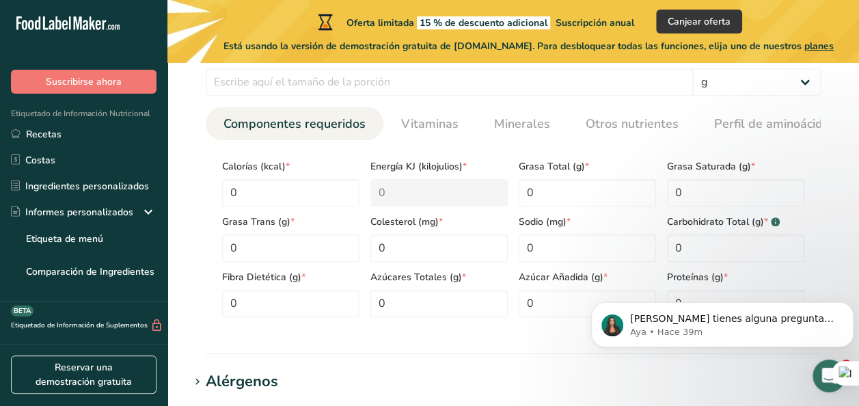
scroll to position [621, 0]
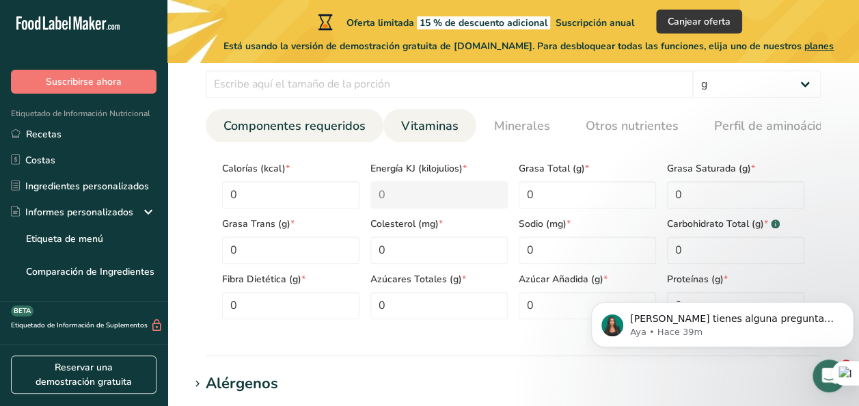
click at [411, 130] on span "Vitaminas" at bounding box center [429, 126] width 57 height 18
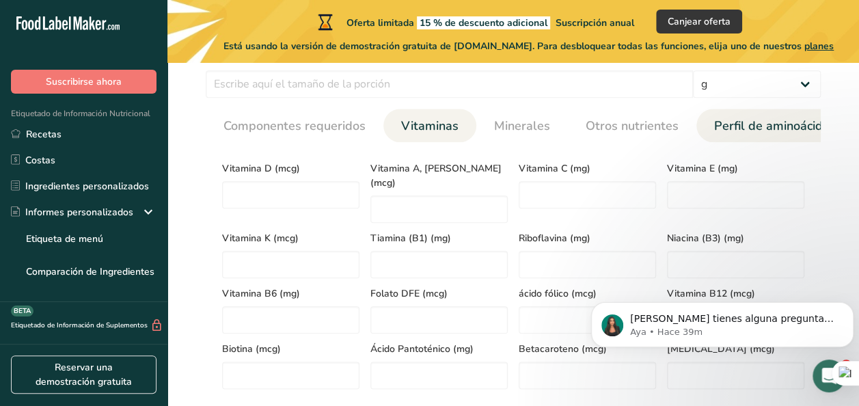
click at [720, 137] on link "Perfil de aminoácidos" at bounding box center [775, 126] width 133 height 35
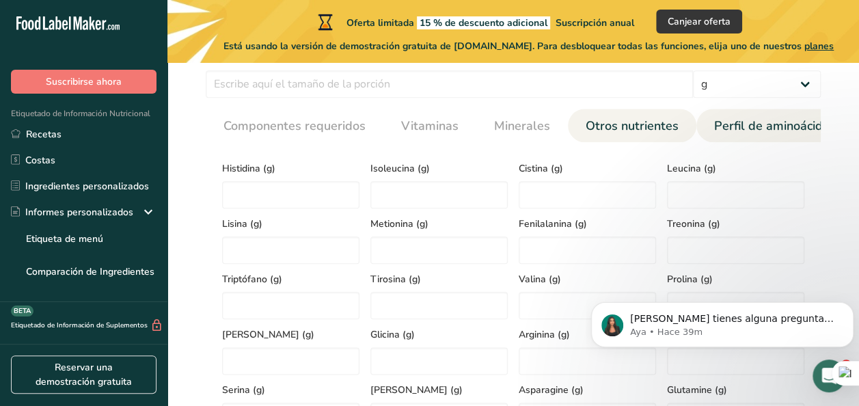
click at [647, 134] on span "Otros nutrientes" at bounding box center [632, 126] width 93 height 18
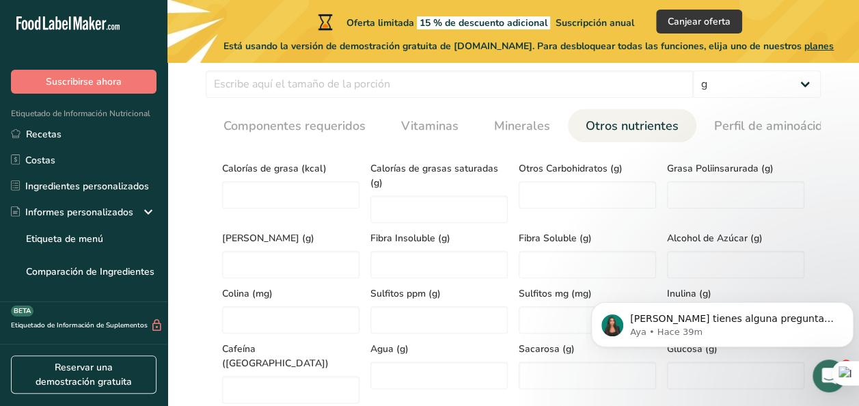
scroll to position [0, 26]
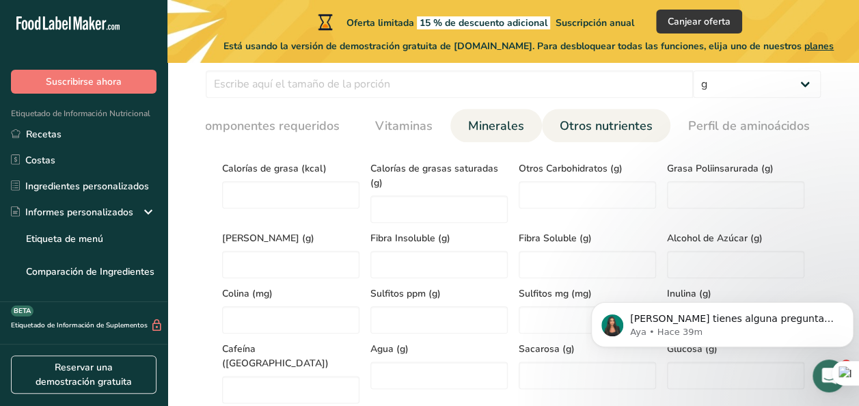
click at [487, 118] on span "Minerales" at bounding box center [496, 126] width 56 height 18
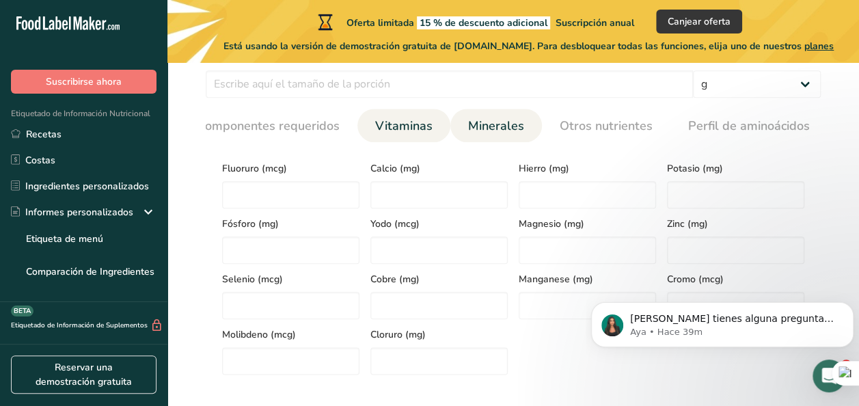
click at [422, 118] on span "Vitaminas" at bounding box center [403, 126] width 57 height 18
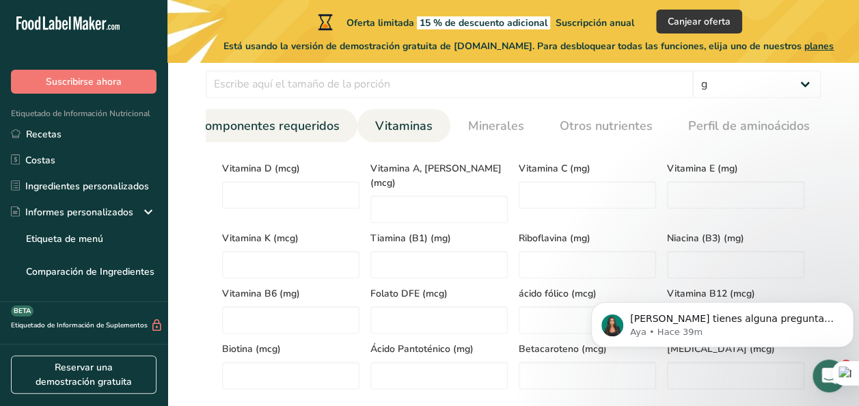
click at [299, 117] on span "Componentes requeridos" at bounding box center [268, 126] width 142 height 18
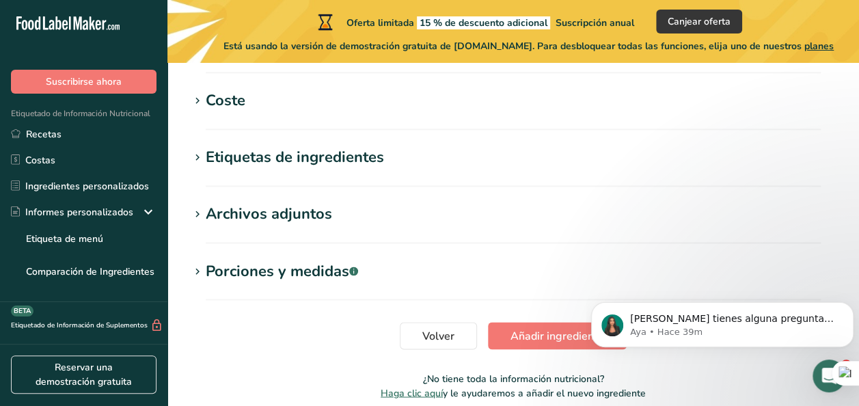
scroll to position [1079, 0]
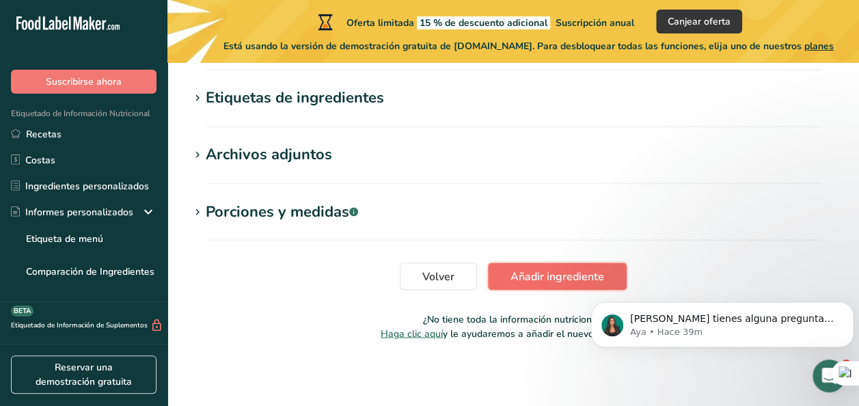
click at [525, 271] on span "Añadir ingrediente" at bounding box center [557, 276] width 94 height 16
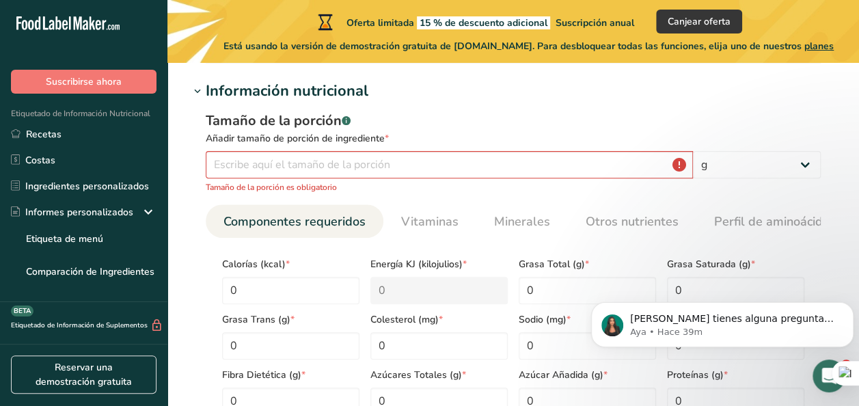
scroll to position [169, 0]
click at [493, 165] on input "number" at bounding box center [449, 165] width 487 height 27
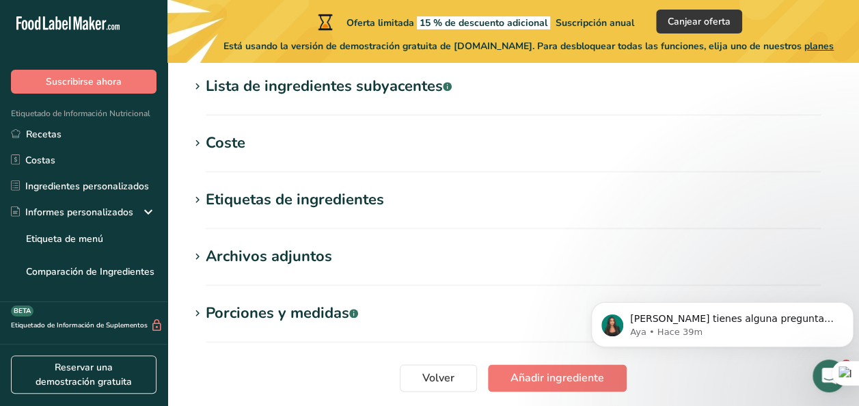
scroll to position [711, 0]
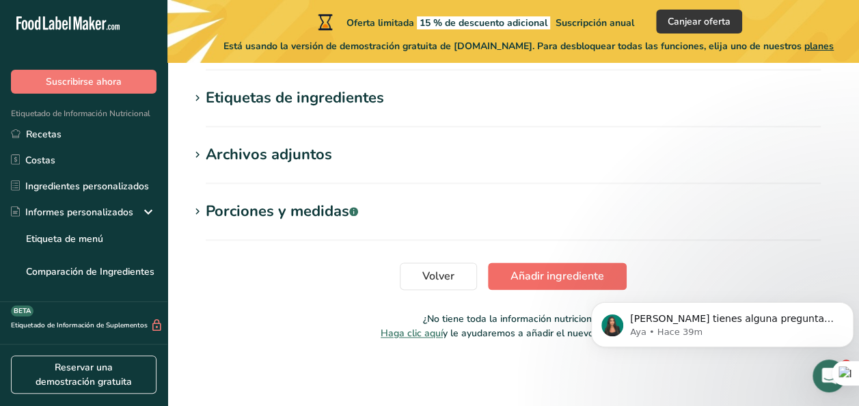
type input "100"
click at [541, 276] on span "Añadir ingrediente" at bounding box center [557, 276] width 94 height 16
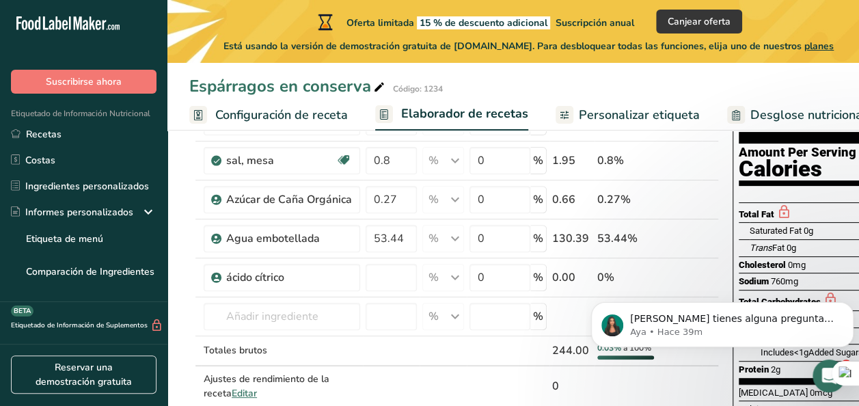
scroll to position [142, 0]
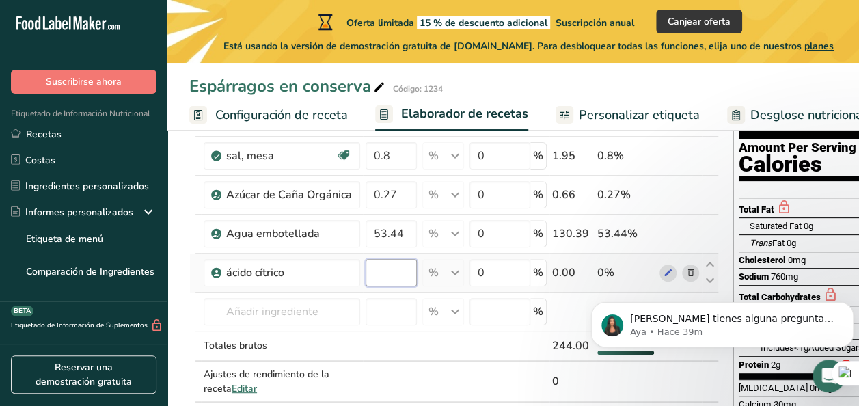
click at [381, 284] on input "number" at bounding box center [391, 272] width 51 height 27
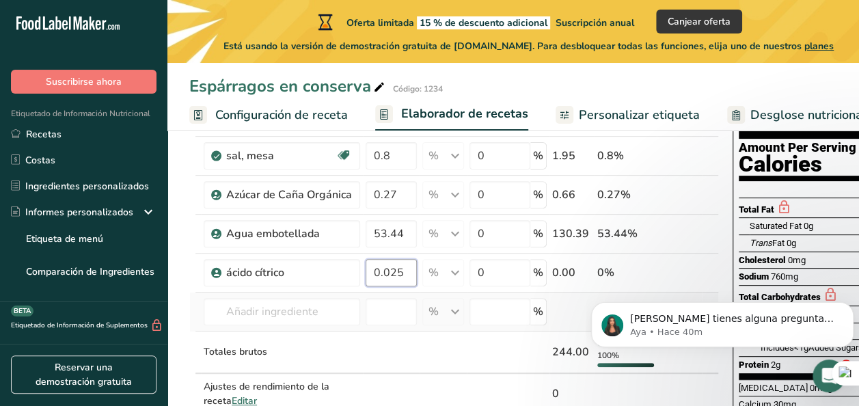
type input "0.025"
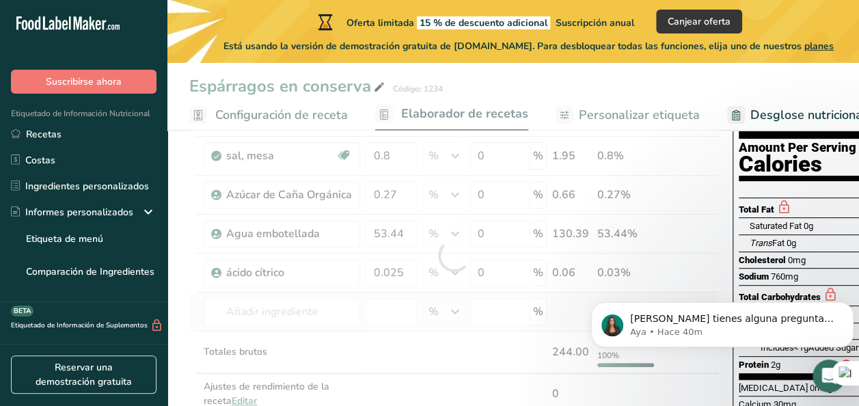
click at [471, 324] on div "Ingrediente * Cantidad * Unidad * Desperdicio * .a-a{fill:#347362;}.b-a{fill:#f…" at bounding box center [454, 255] width 530 height 374
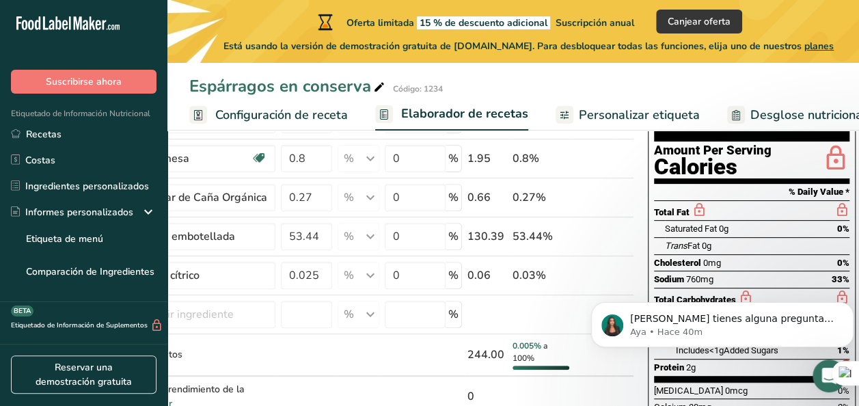
scroll to position [0, 22]
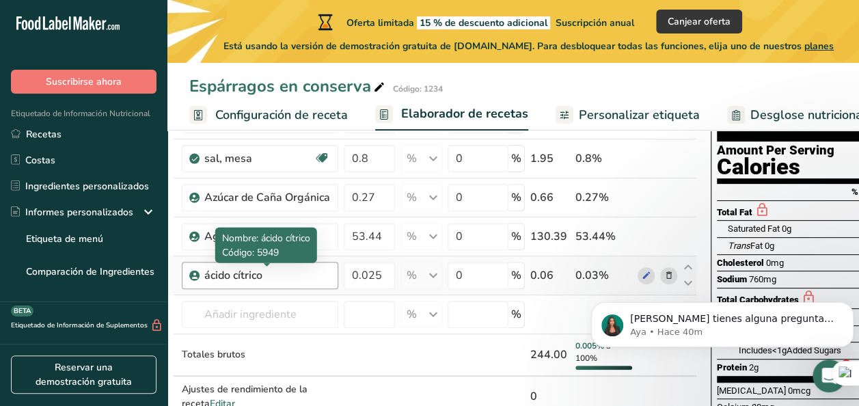
click at [225, 277] on div "ácido cítrico" at bounding box center [267, 275] width 126 height 16
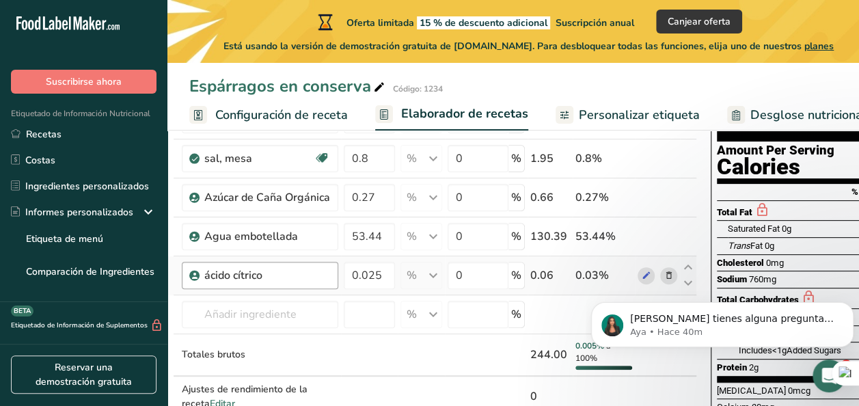
click at [332, 282] on div "ácido cítrico" at bounding box center [260, 275] width 156 height 27
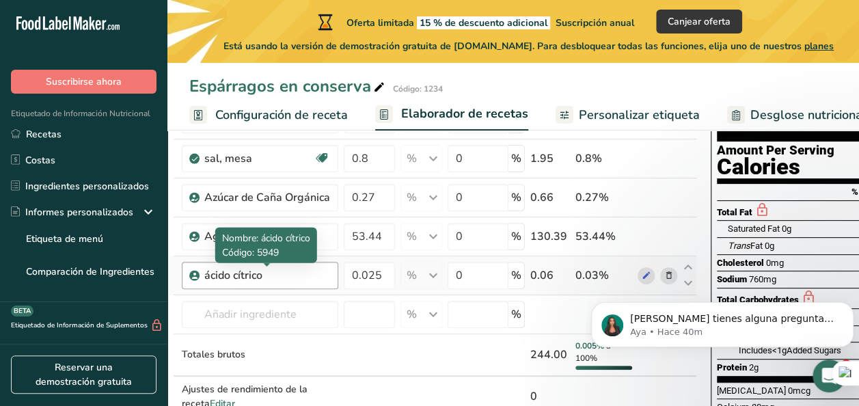
click at [313, 267] on div "ácido cítrico" at bounding box center [267, 275] width 126 height 16
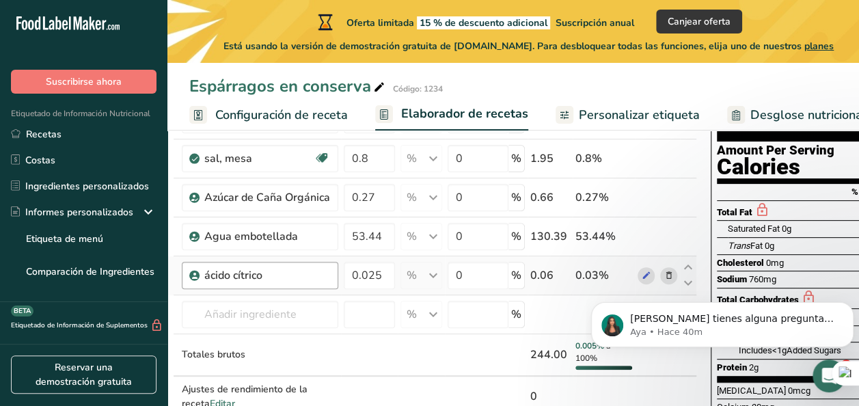
click at [267, 273] on div "ácido cítrico" at bounding box center [267, 275] width 126 height 16
click at [279, 265] on div "ácido cítrico" at bounding box center [260, 275] width 156 height 27
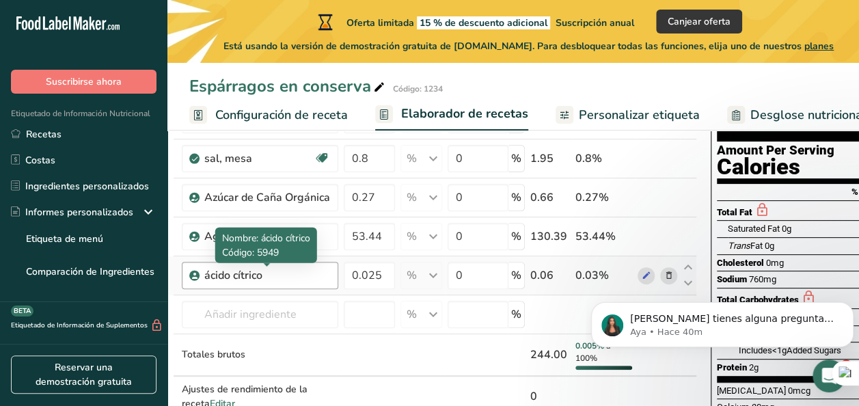
click at [263, 270] on div "ácido cítrico" at bounding box center [267, 275] width 126 height 16
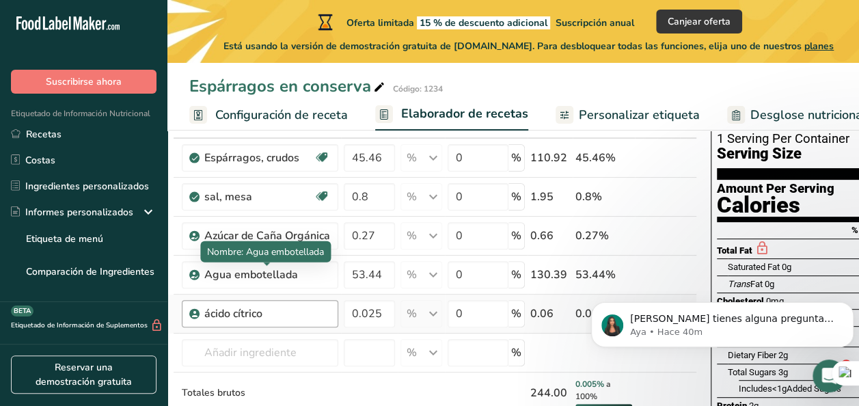
scroll to position [95, 0]
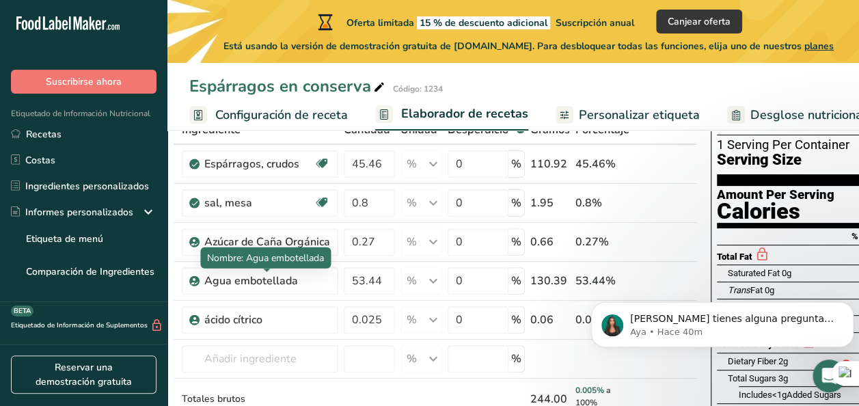
click at [254, 254] on span "Nombre: Agua embotellada" at bounding box center [265, 257] width 117 height 13
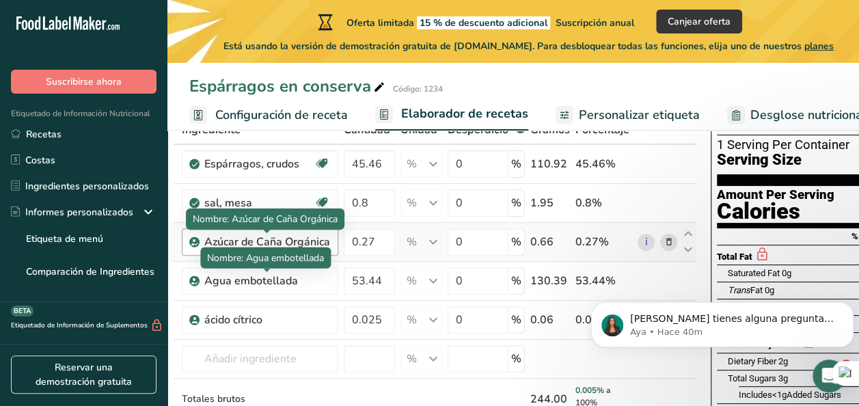
click at [266, 232] on div at bounding box center [266, 231] width 7 height 3
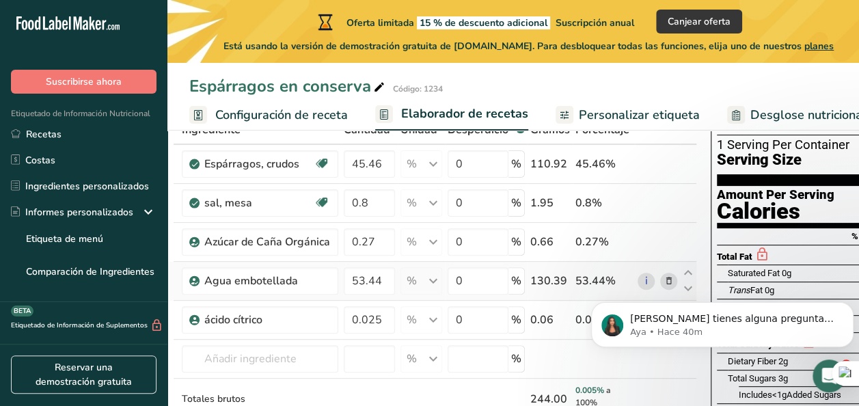
click at [577, 284] on div "53.44%" at bounding box center [603, 281] width 57 height 16
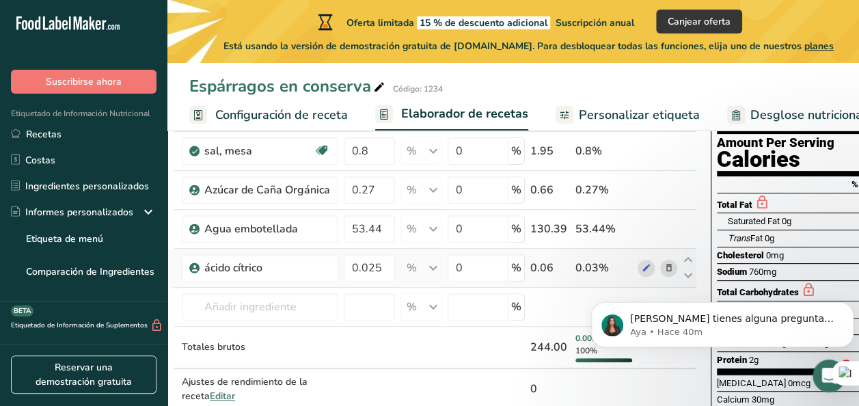
scroll to position [148, 0]
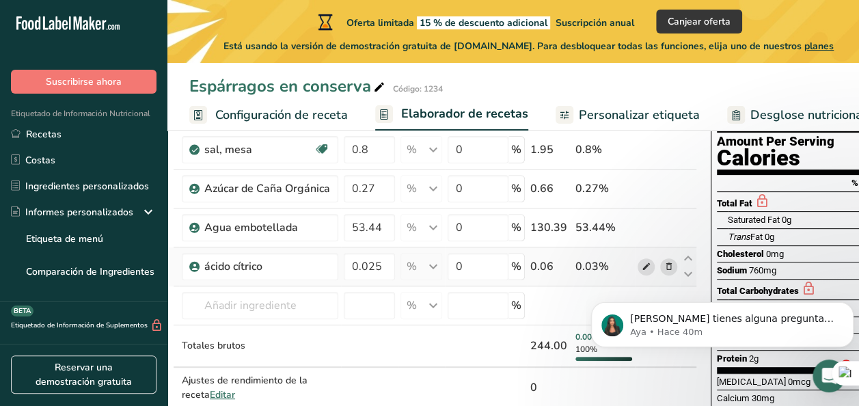
click at [642, 260] on icon at bounding box center [647, 267] width 10 height 14
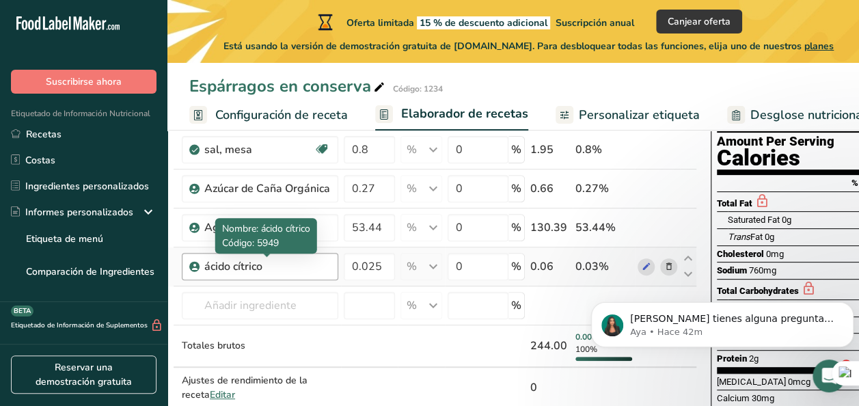
click at [282, 262] on div "ácido cítrico" at bounding box center [267, 266] width 126 height 16
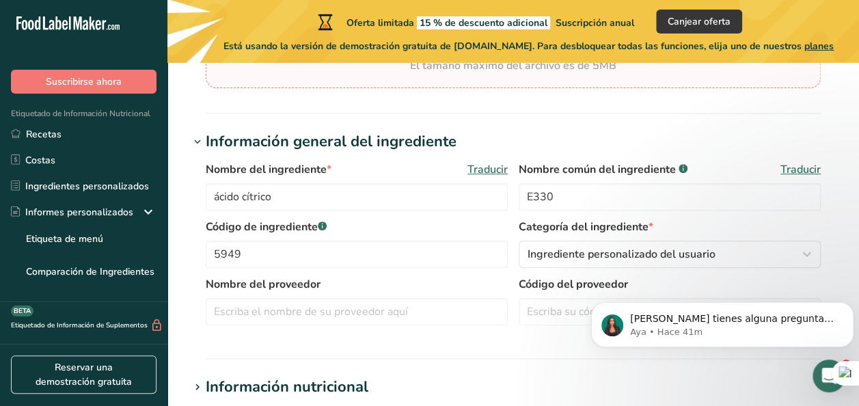
scroll to position [212, 0]
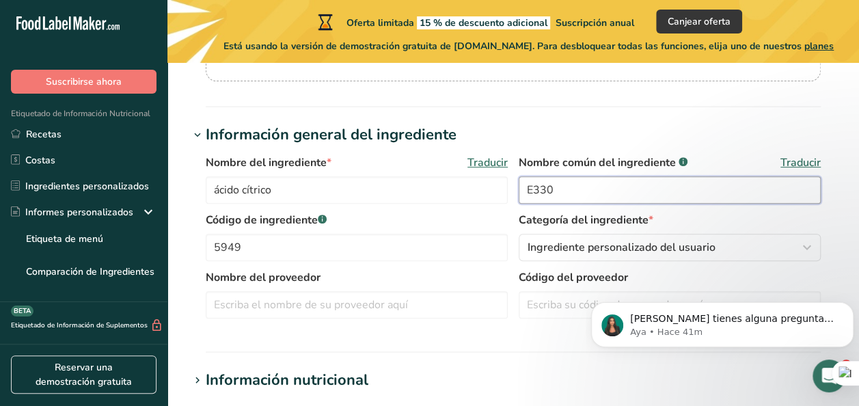
click at [527, 193] on input "E330" at bounding box center [670, 189] width 302 height 27
type input "[MEDICAL_DATA] (E330)"
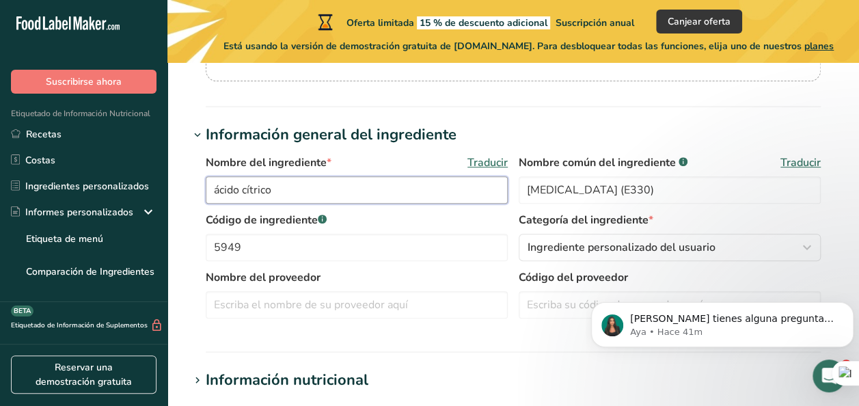
click at [219, 197] on input "ácido cítrico" at bounding box center [357, 189] width 302 height 27
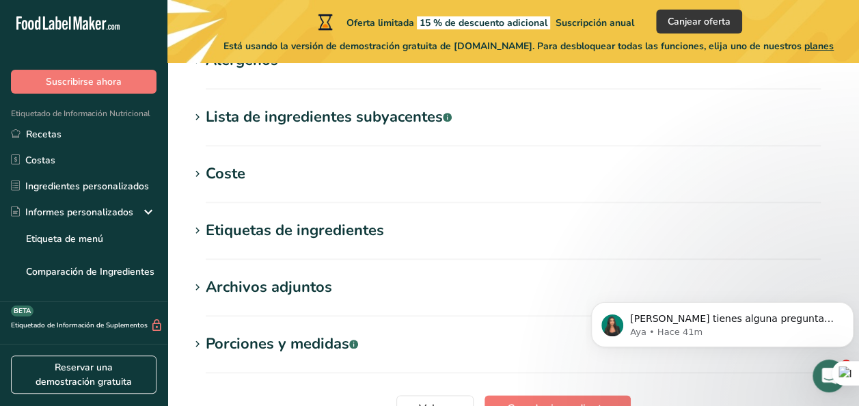
scroll to position [720, 0]
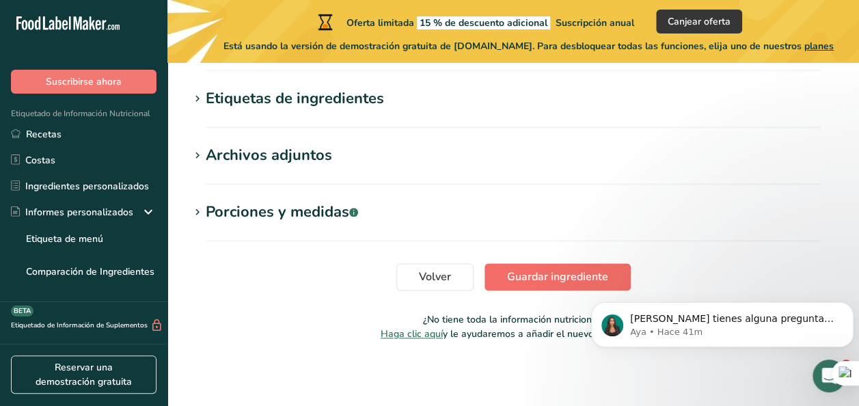
type input "[PERSON_NAME]"
click at [579, 271] on span "Guardar ingrediente" at bounding box center [557, 277] width 101 height 16
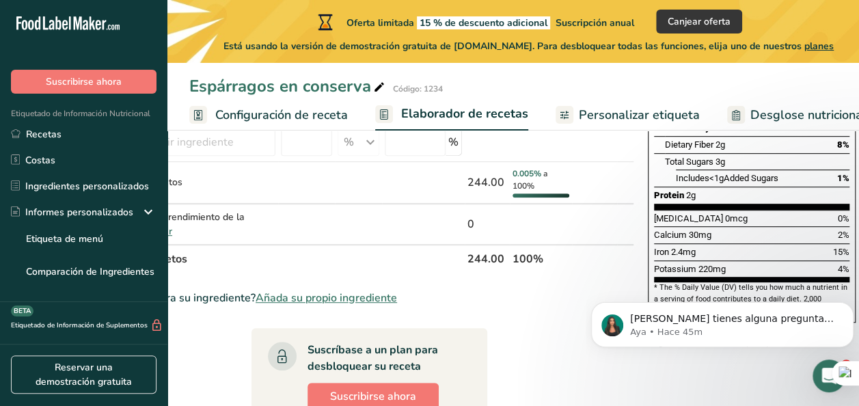
scroll to position [313, 0]
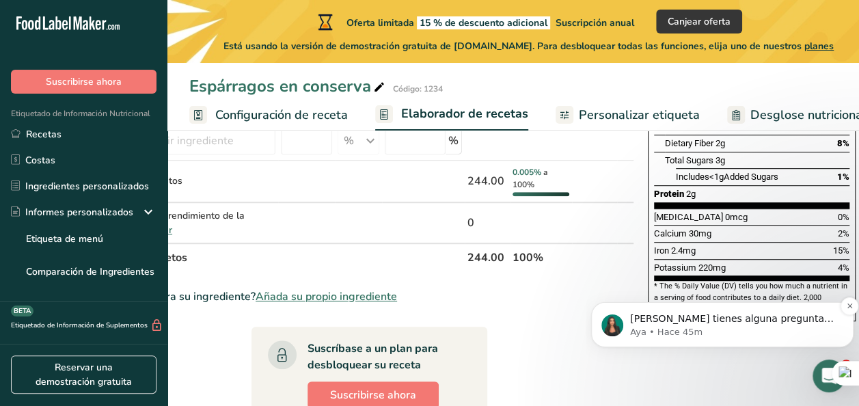
click at [674, 326] on p "Aya • Hace 45m" at bounding box center [733, 332] width 206 height 12
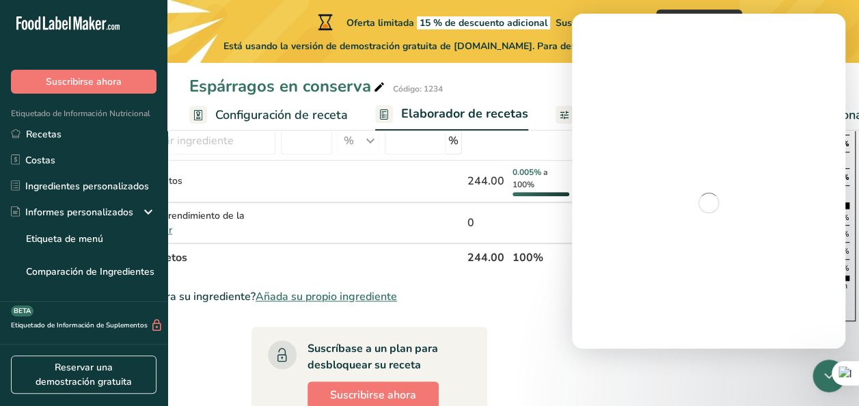
scroll to position [0, 0]
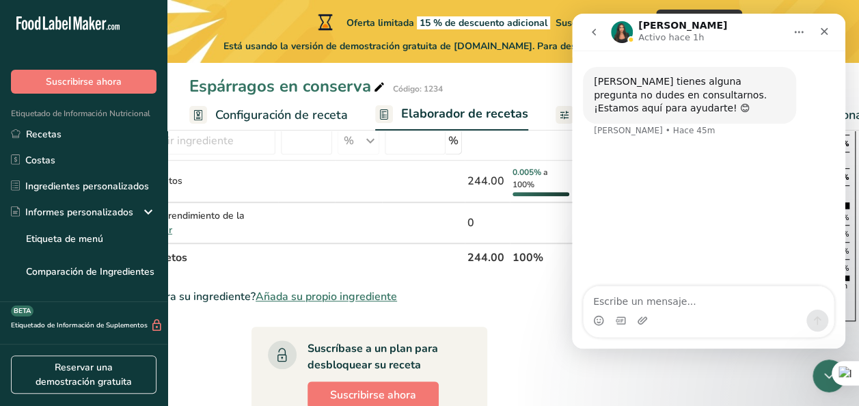
click at [619, 33] on img "Intercom Messenger" at bounding box center [622, 32] width 22 height 22
click at [533, 178] on div "0.005% a 100%" at bounding box center [540, 178] width 57 height 25
click at [818, 35] on div "Cerrar" at bounding box center [824, 31] width 25 height 25
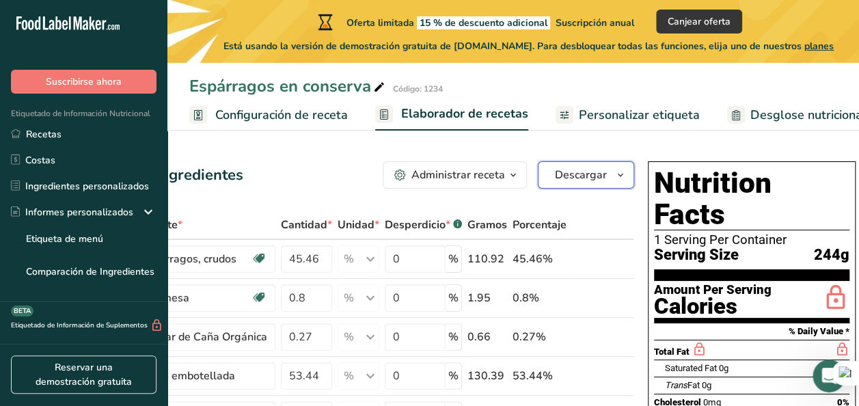
click at [592, 175] on span "Descargar" at bounding box center [581, 175] width 52 height 16
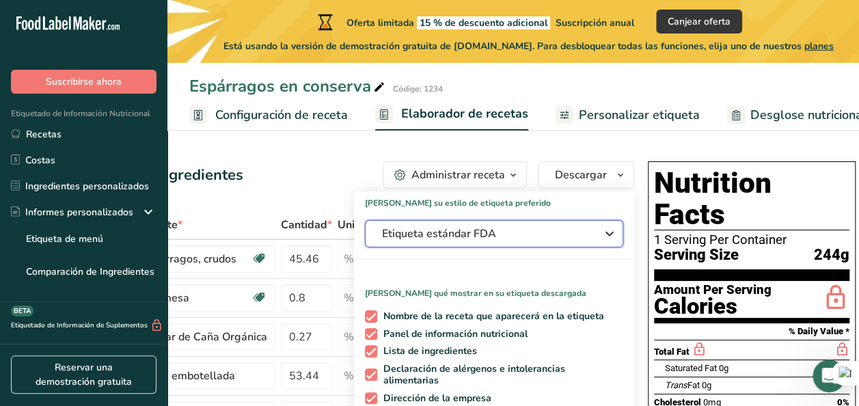
click at [551, 236] on span "Etiqueta estándar FDA" at bounding box center [484, 233] width 205 height 16
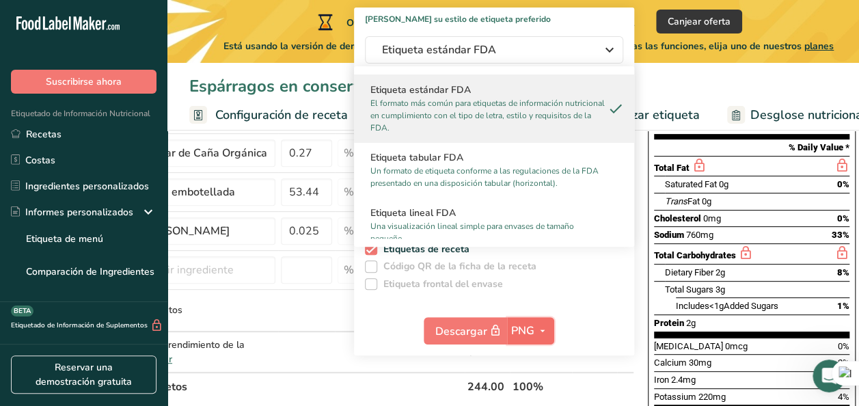
click at [541, 333] on icon "button" at bounding box center [542, 331] width 11 height 17
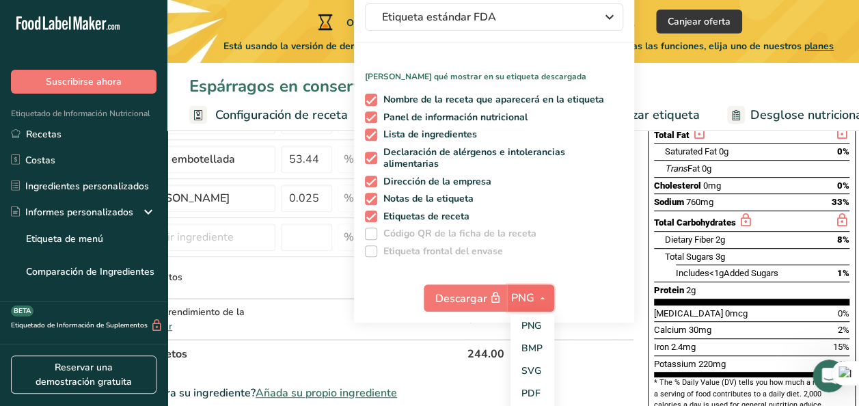
scroll to position [219, 0]
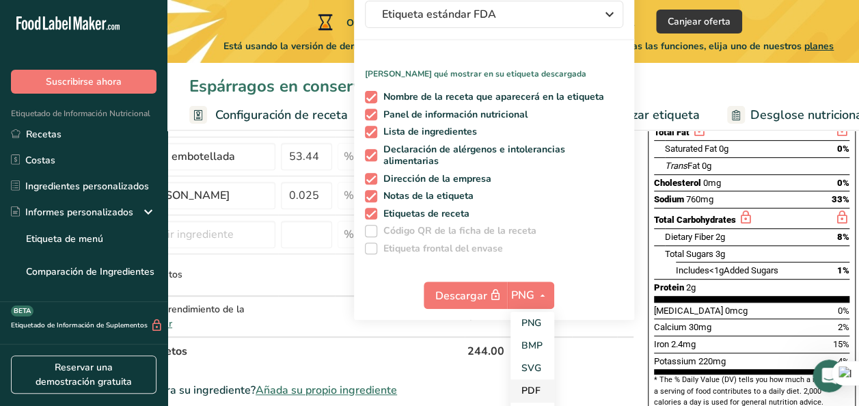
click at [529, 395] on link "PDF" at bounding box center [532, 390] width 44 height 23
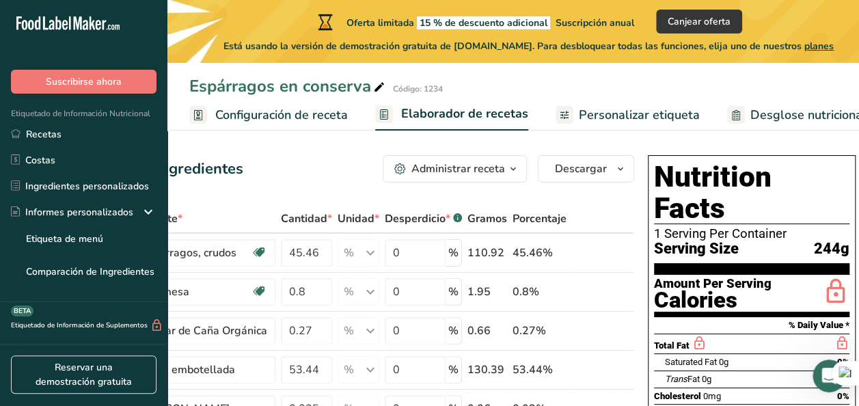
scroll to position [5, 0]
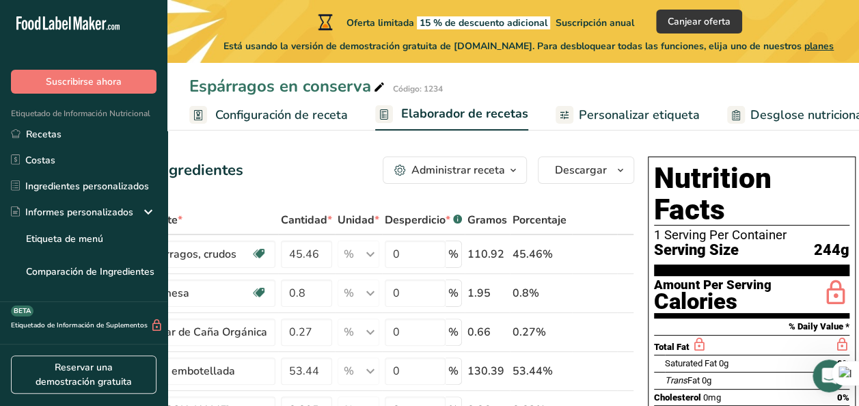
click at [611, 109] on span "Personalizar etiqueta" at bounding box center [639, 115] width 121 height 18
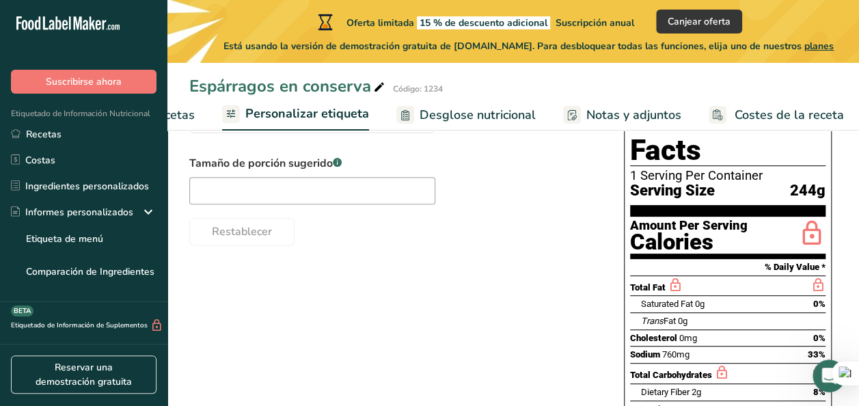
scroll to position [149, 0]
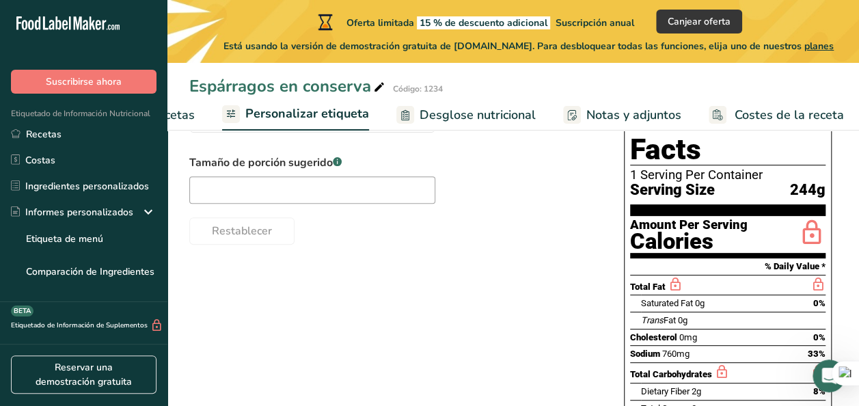
click at [480, 119] on span "Desglose nutricional" at bounding box center [478, 115] width 116 height 18
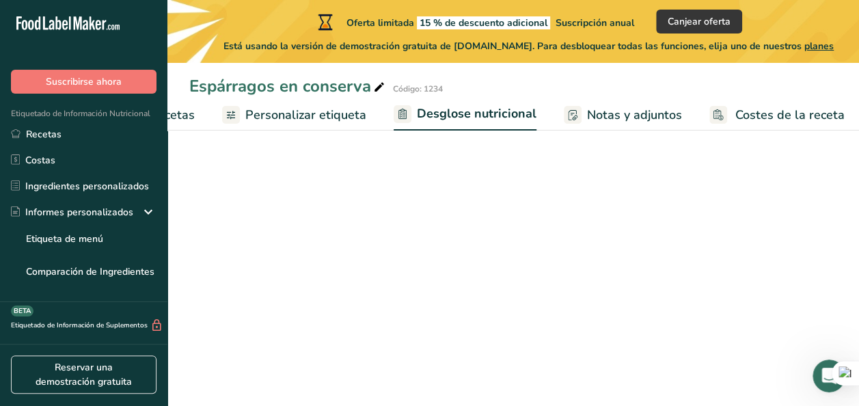
scroll to position [0, 332]
select select "Calories"
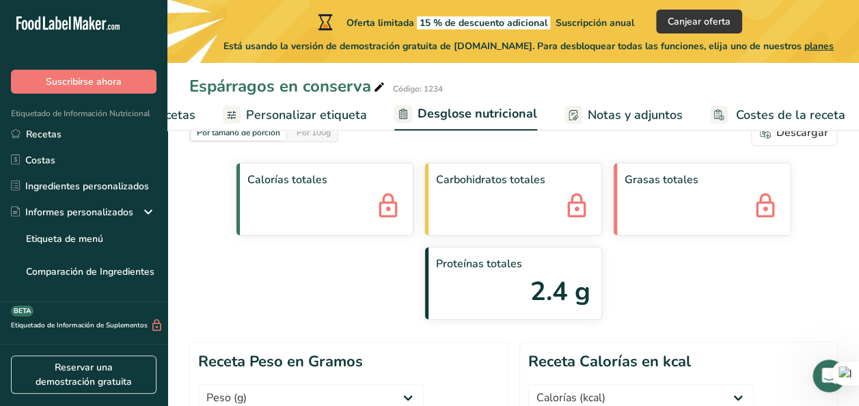
scroll to position [29, 0]
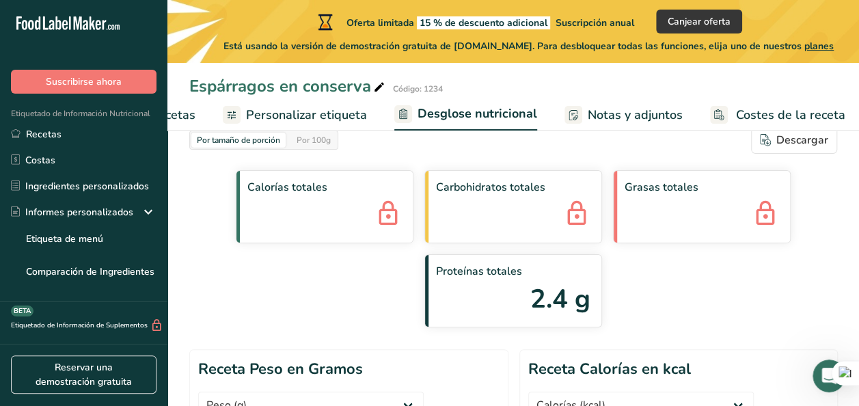
click at [614, 111] on span "Notas y adjuntos" at bounding box center [635, 115] width 95 height 18
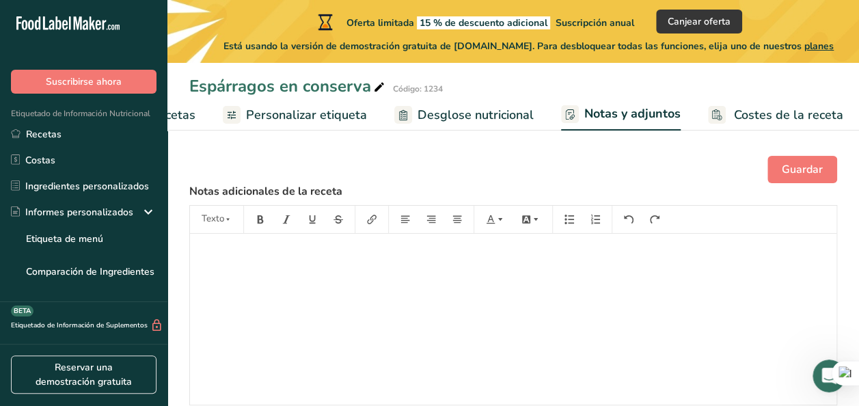
click at [734, 111] on span "Costes de la receta" at bounding box center [788, 115] width 109 height 18
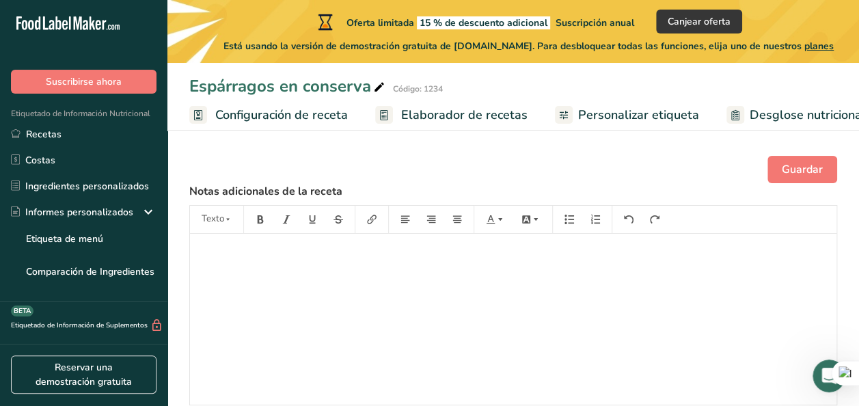
click at [446, 119] on span "Elaborador de recetas" at bounding box center [464, 115] width 126 height 18
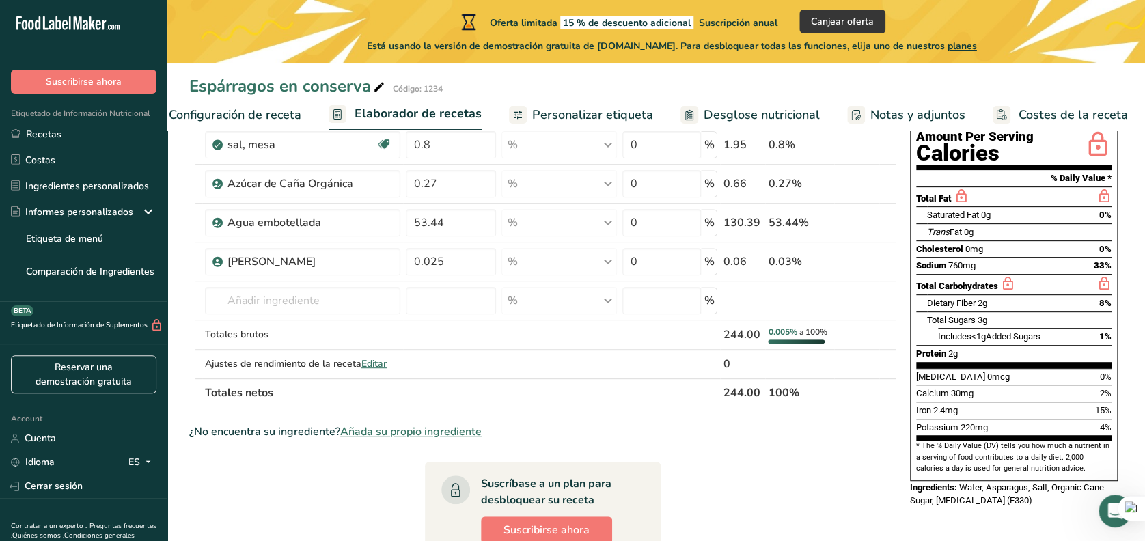
scroll to position [153, 0]
drag, startPoint x: 839, startPoint y: 0, endPoint x: 673, endPoint y: 321, distance: 361.5
click at [673, 321] on td at bounding box center [670, 335] width 101 height 30
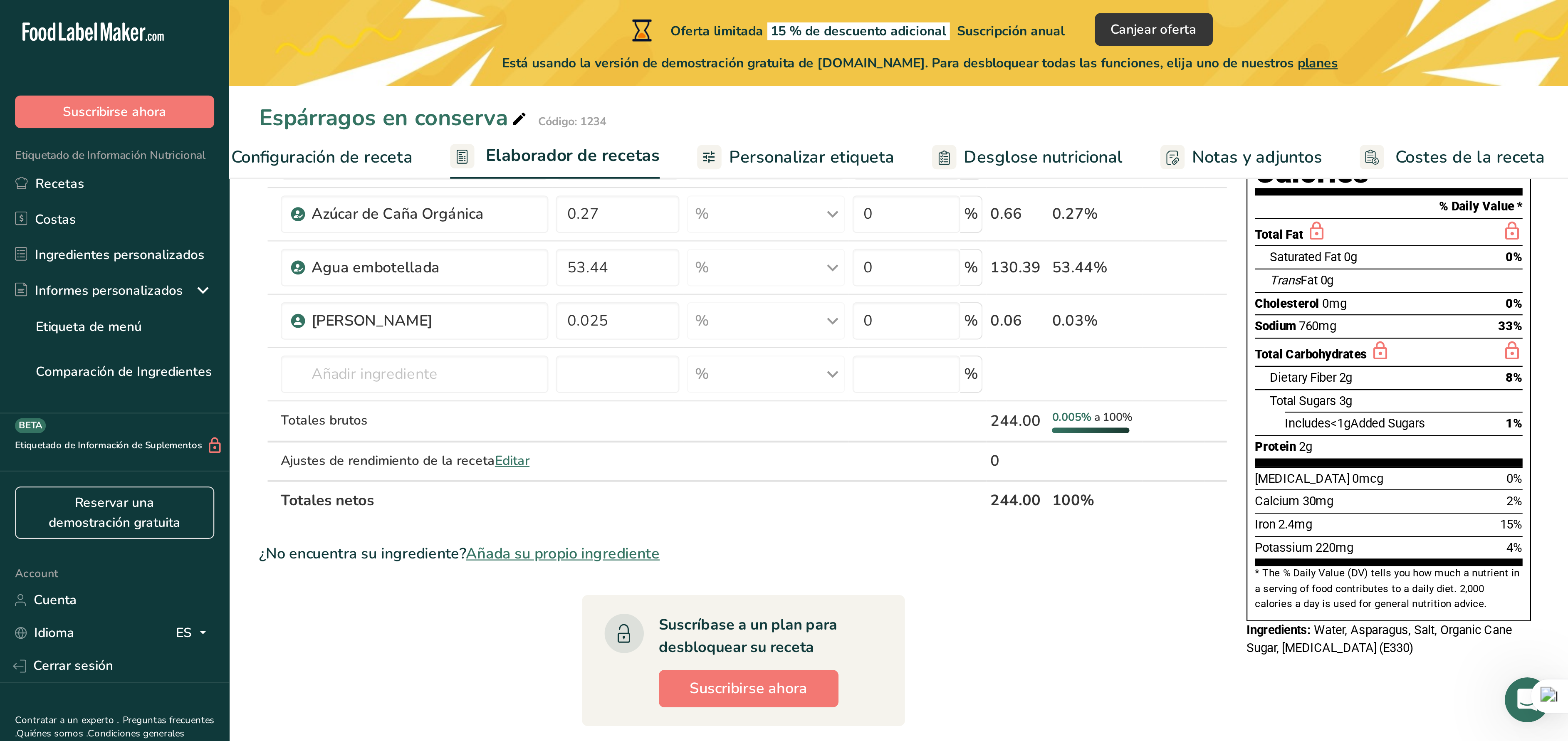
scroll to position [0, 0]
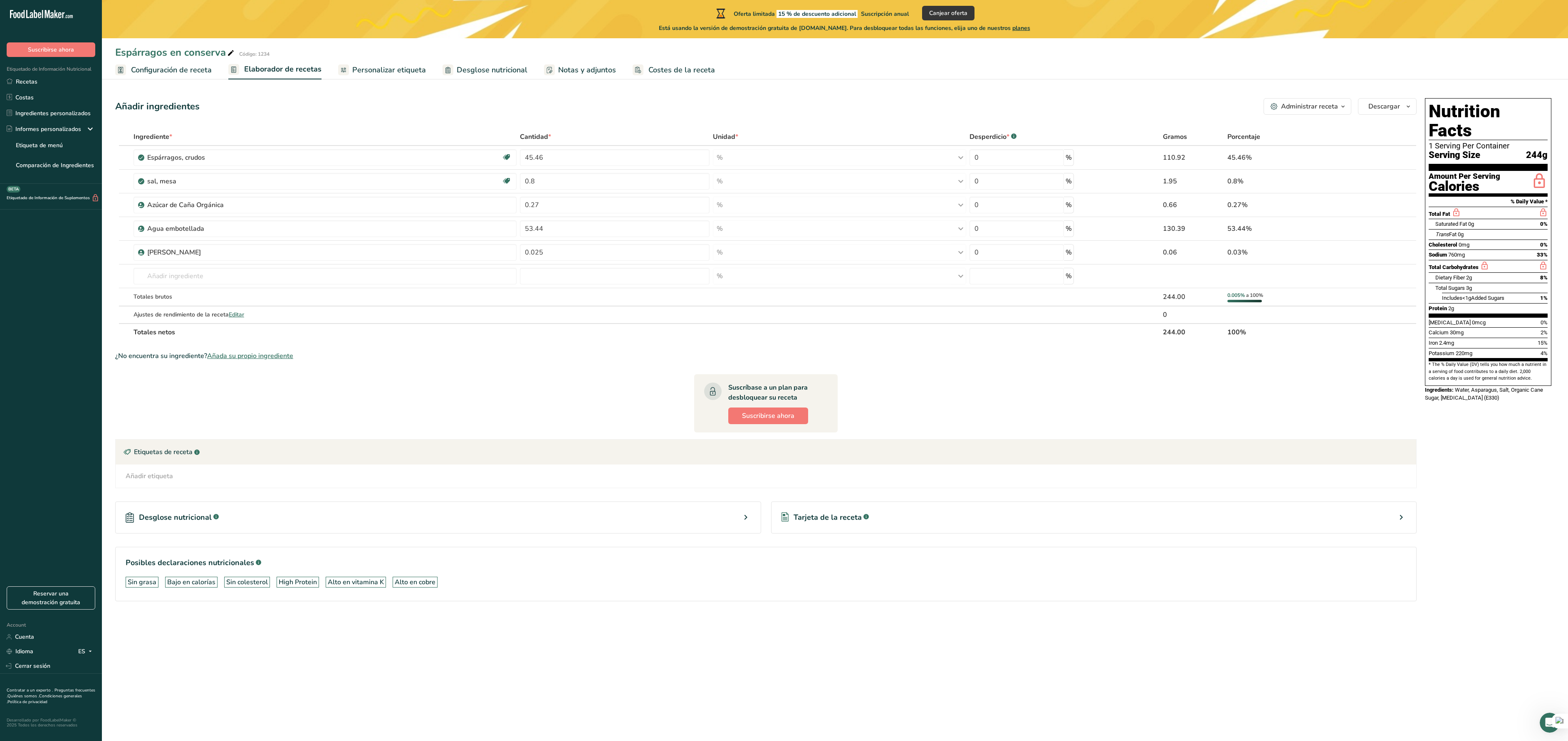
drag, startPoint x: 513, startPoint y: 3, endPoint x: 960, endPoint y: 341, distance: 560.4
click at [522, 246] on th "Totales netos" at bounding box center [646, 332] width 1029 height 18
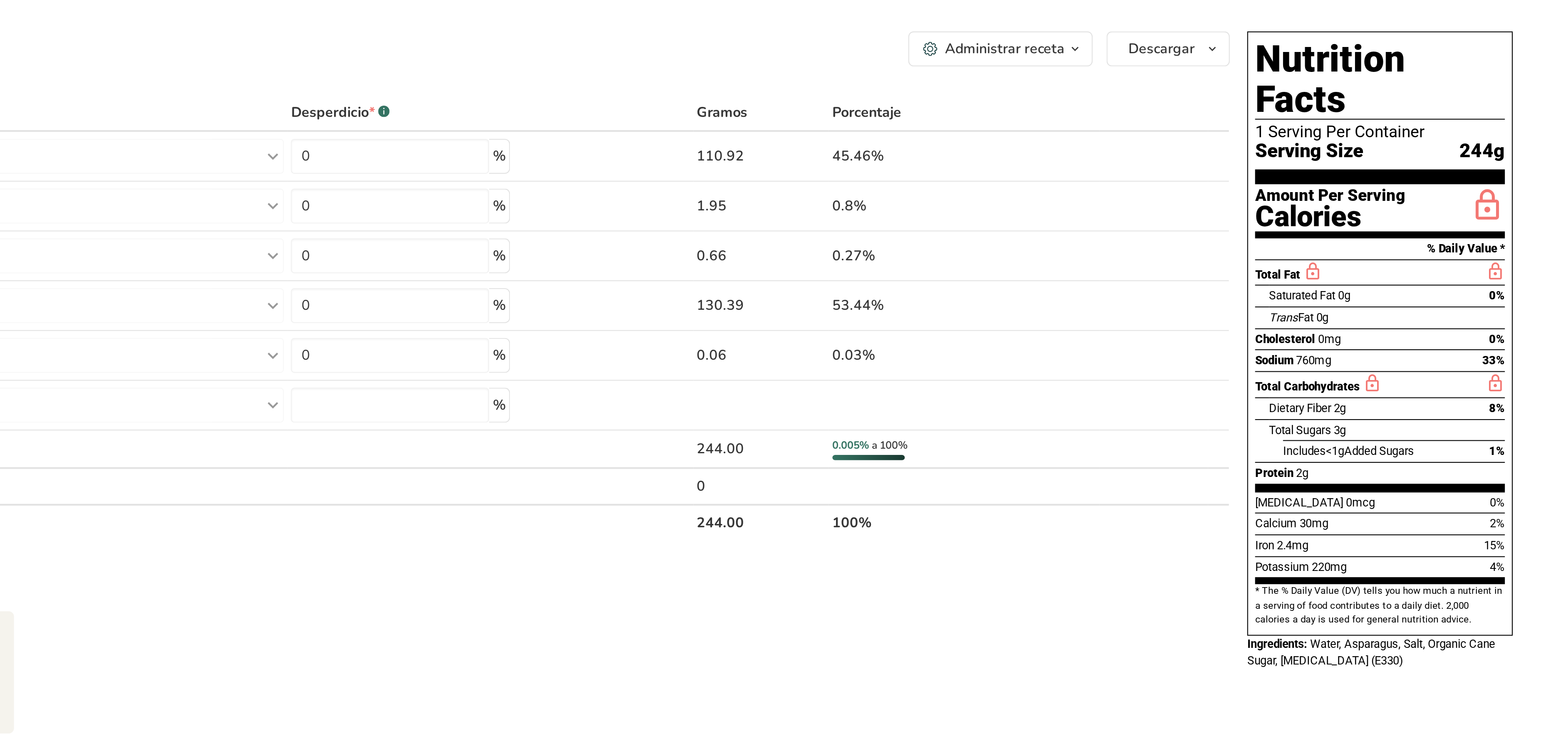
click at [522, 153] on section "Añadir ingredientes Administrar receta Eliminar receta Duplicar receta Escalar …" at bounding box center [835, 361] width 1466 height 560
